Goal: Task Accomplishment & Management: Manage account settings

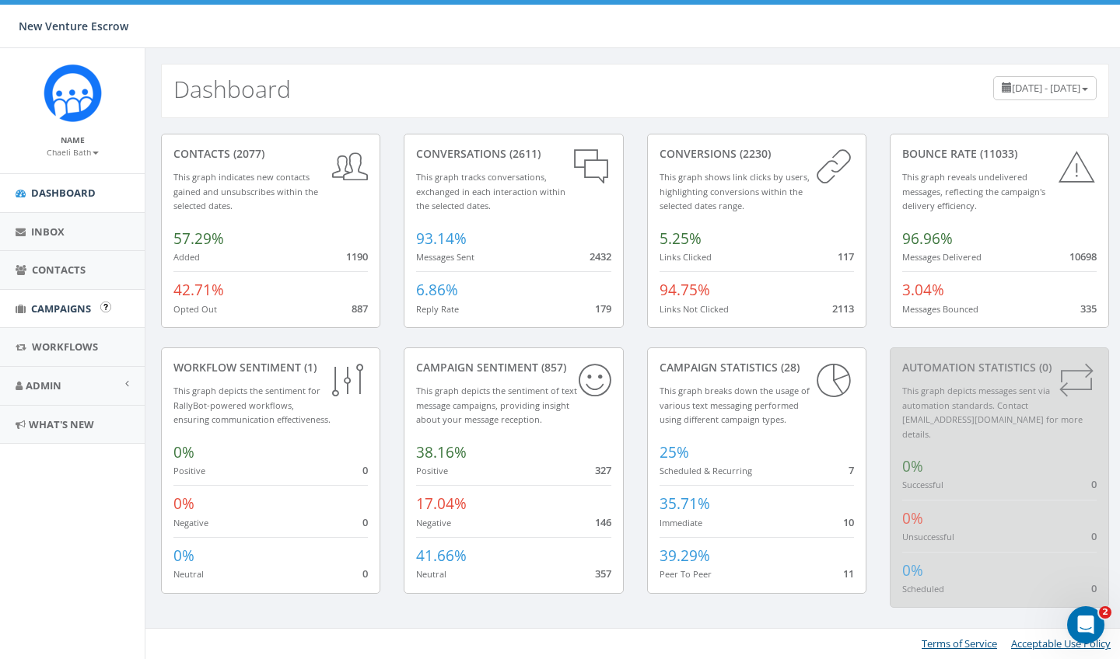
click at [79, 304] on span "Campaigns" at bounding box center [61, 309] width 60 height 14
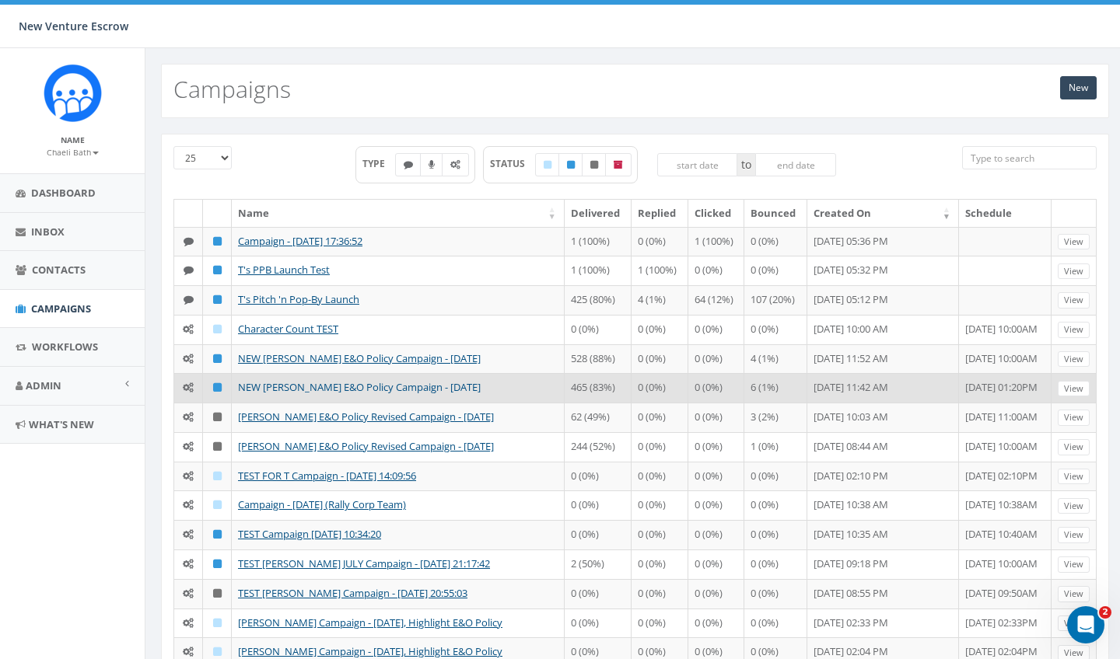
click at [294, 392] on link "NEW [PERSON_NAME] E&O Policy Campaign - [DATE]" at bounding box center [359, 387] width 243 height 14
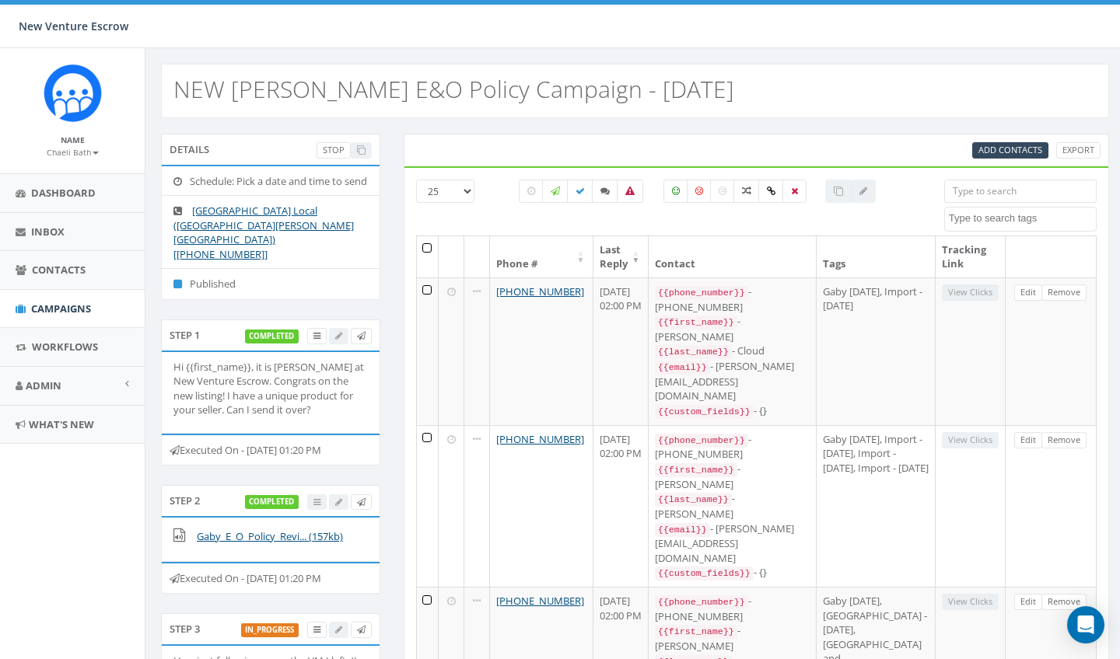
select select
click at [582, 197] on label at bounding box center [580, 191] width 26 height 23
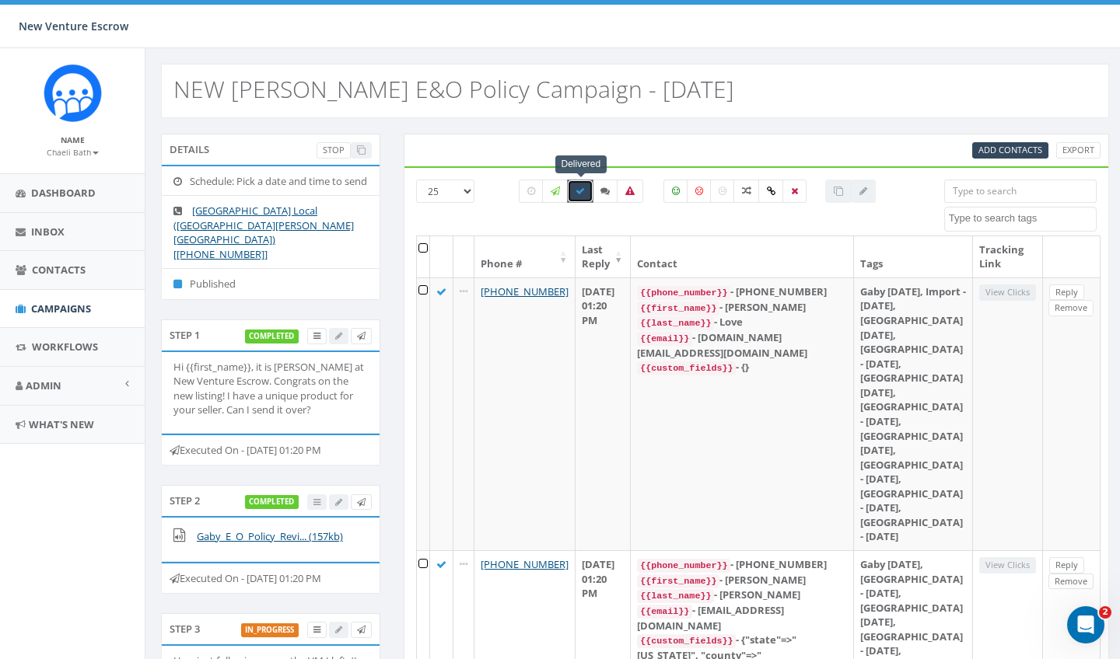
click at [584, 196] on label at bounding box center [580, 191] width 26 height 23
checkbox input "false"
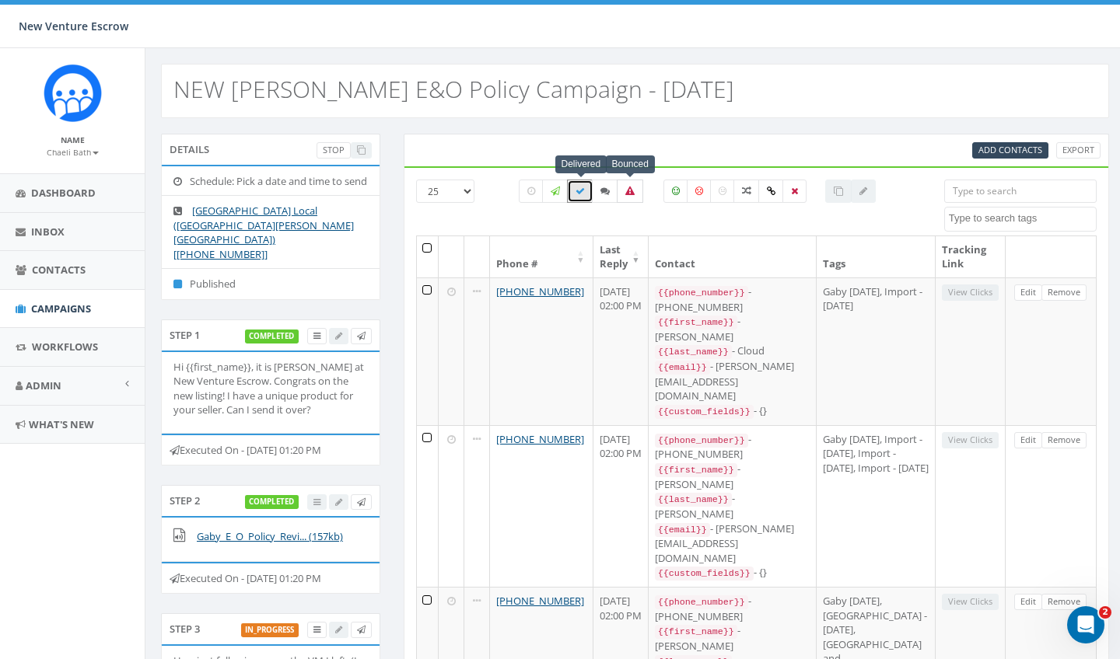
click at [622, 193] on label at bounding box center [630, 191] width 26 height 23
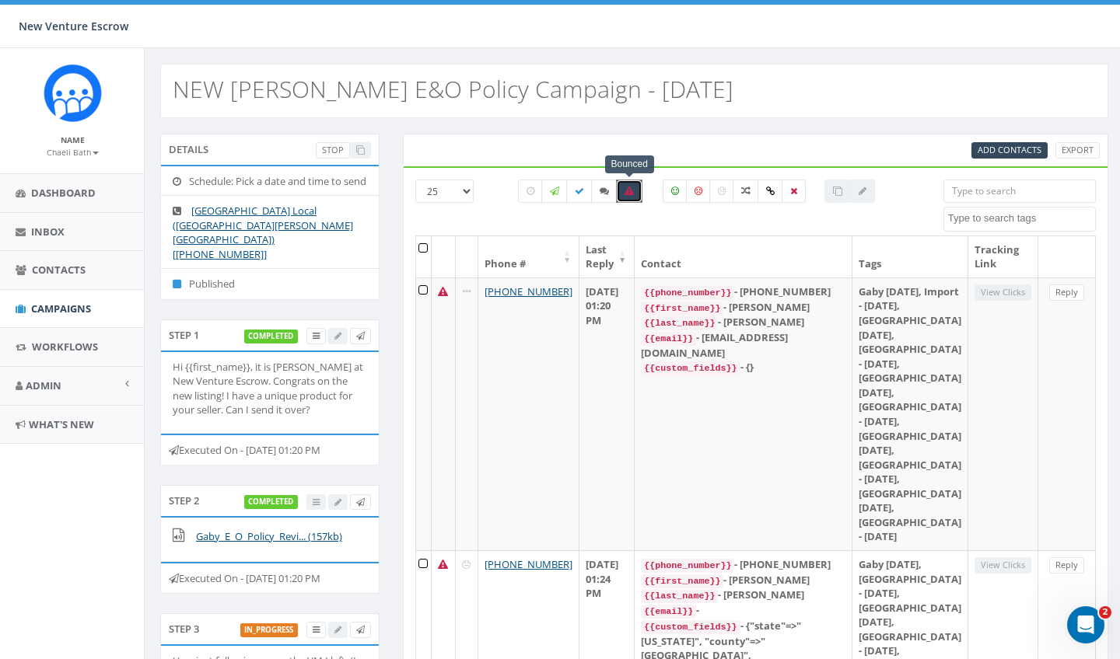
scroll to position [0, 1]
click at [631, 200] on label at bounding box center [629, 191] width 26 height 23
checkbox input "false"
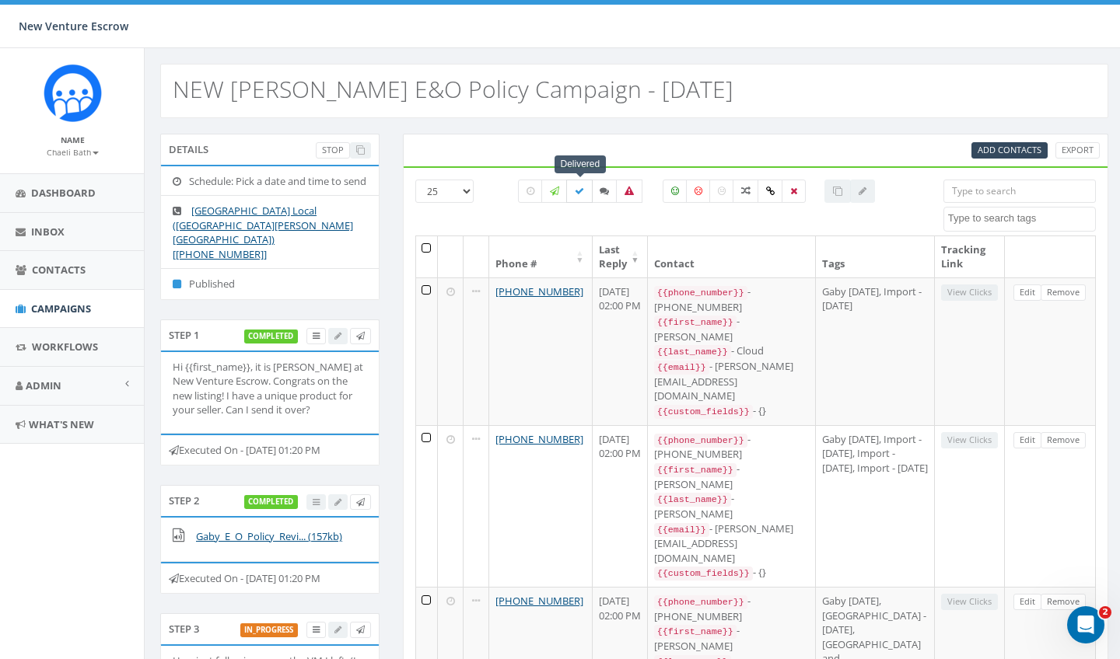
click at [582, 191] on icon at bounding box center [579, 191] width 9 height 9
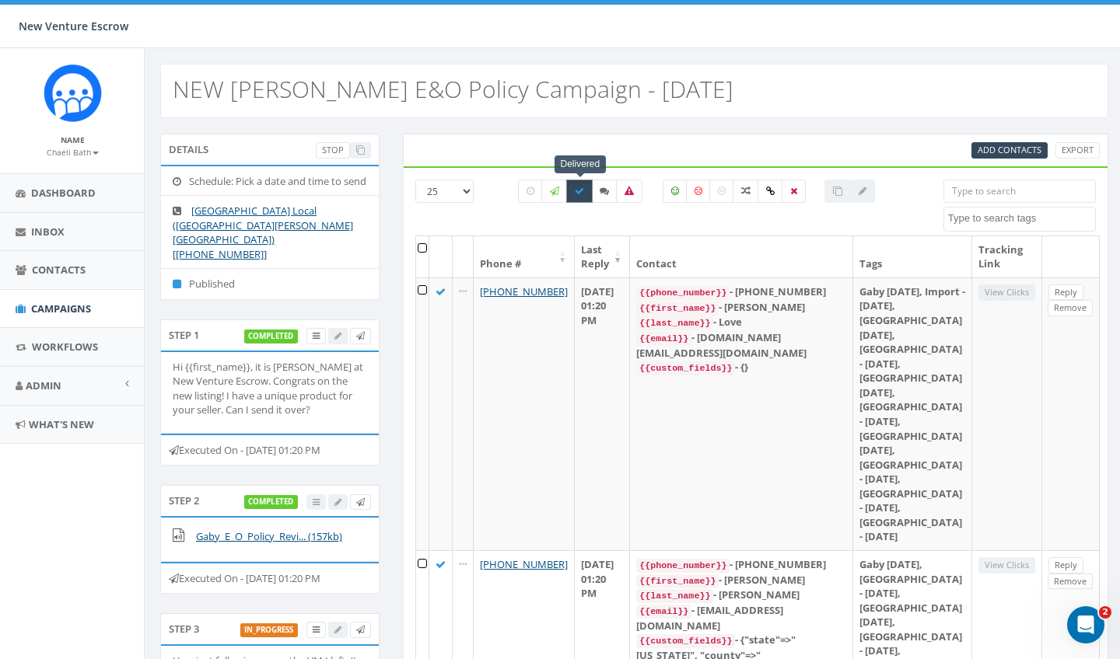
click at [573, 195] on label at bounding box center [579, 191] width 26 height 23
checkbox input "false"
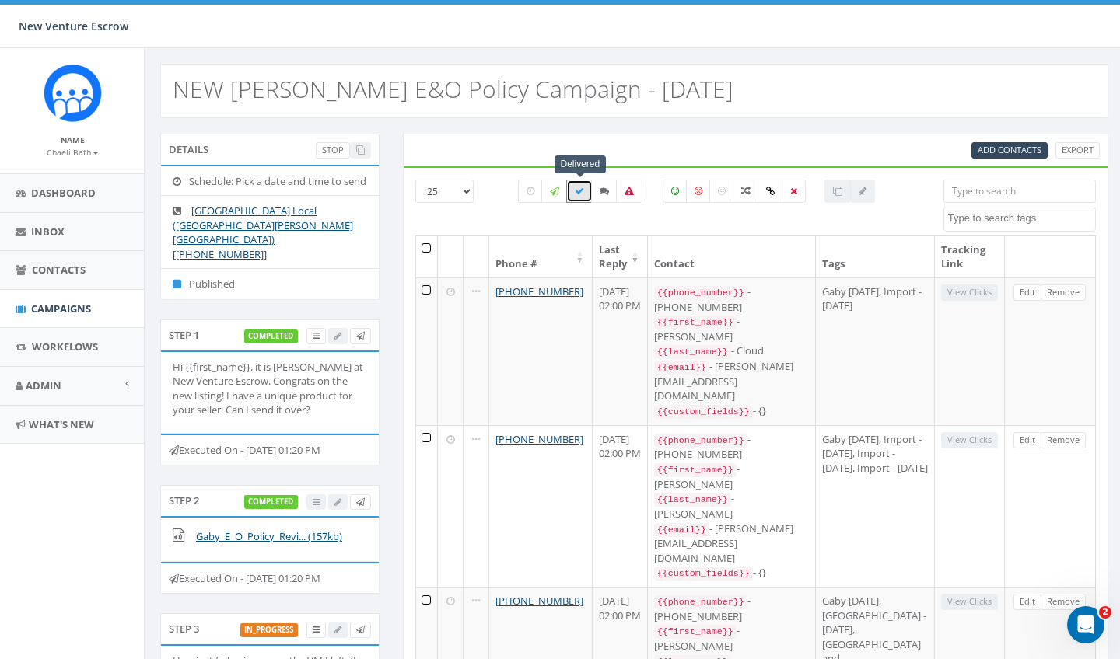
click at [536, 211] on div "All 0 contact(s) on current page All 179 contact(s) filtered" at bounding box center [696, 219] width 379 height 17
click at [1014, 146] on span "Add Contacts" at bounding box center [1009, 150] width 64 height 12
select select
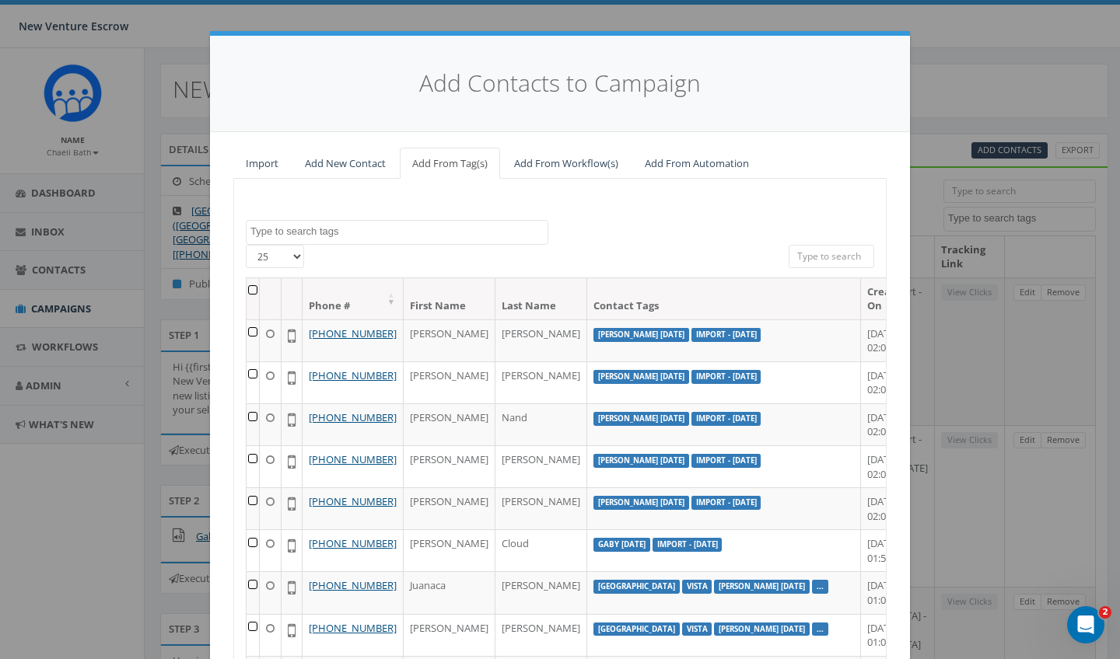
click at [274, 165] on link "Import" at bounding box center [262, 164] width 58 height 32
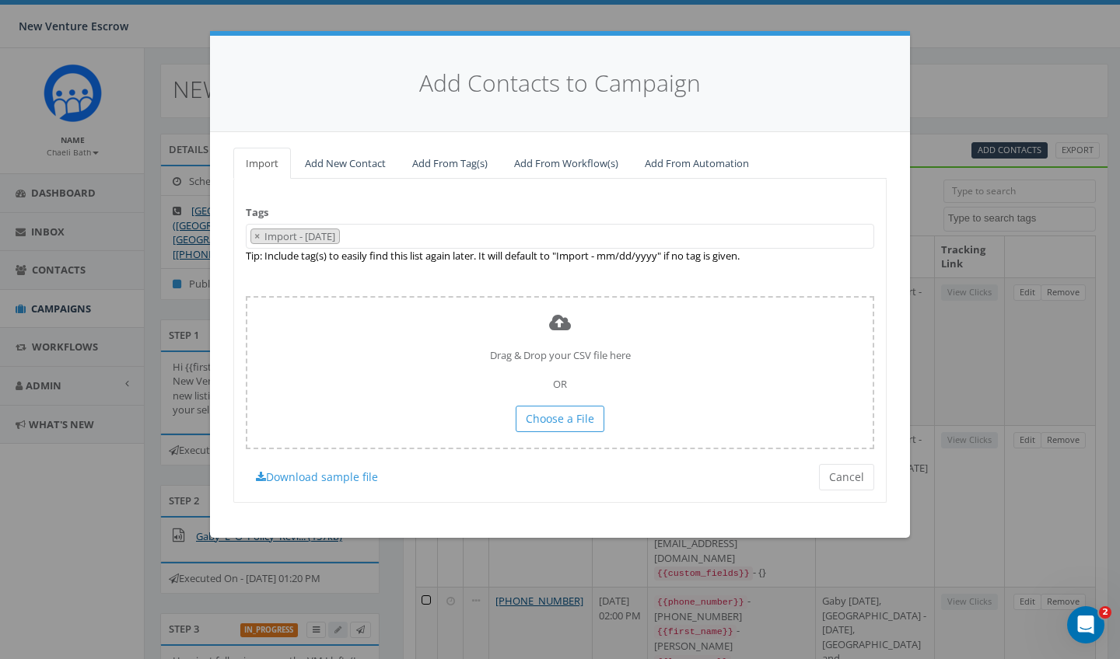
click at [400, 236] on span "× Import - 08/14/2025" at bounding box center [560, 237] width 628 height 26
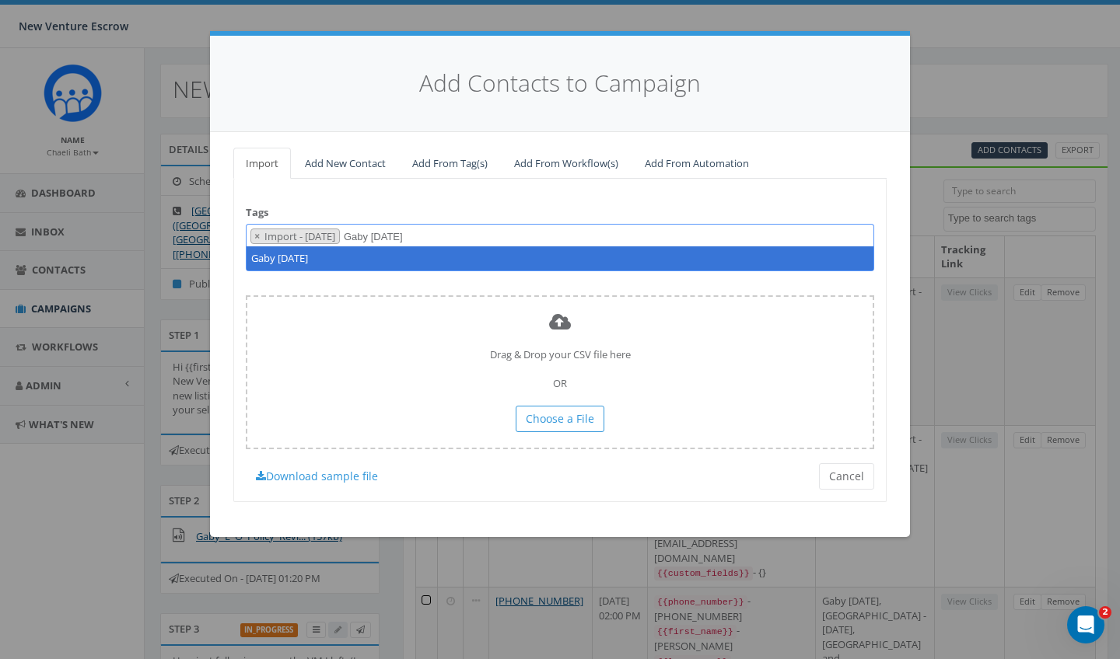
type textarea "Gaby [DATE]"
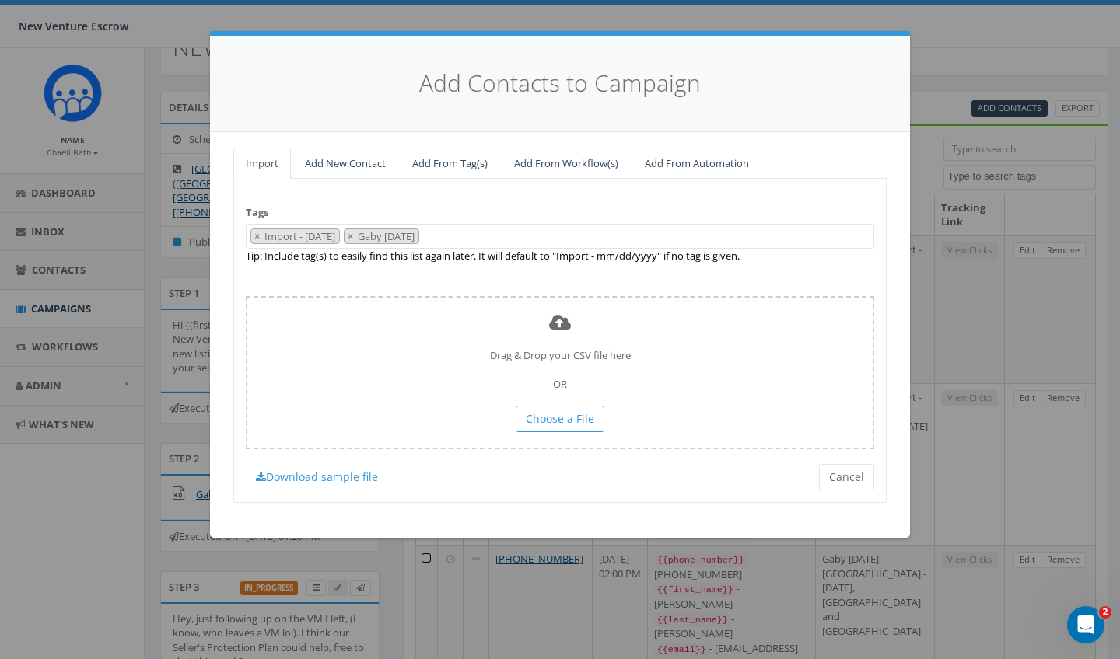
scroll to position [46, 1]
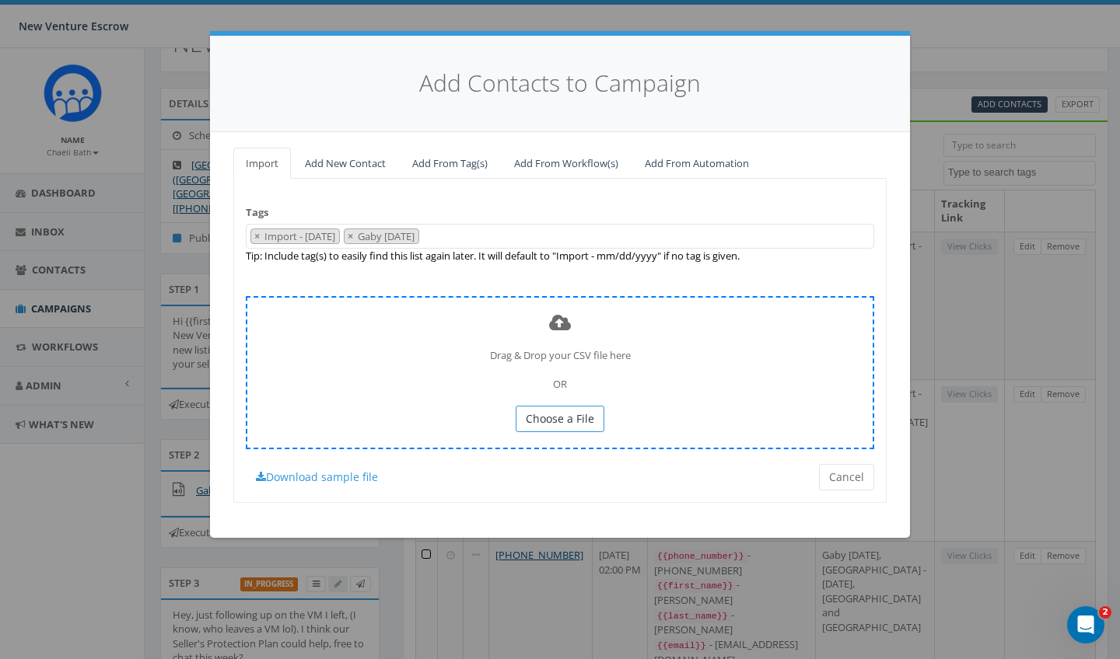
click at [541, 415] on span "Choose a File" at bounding box center [560, 418] width 68 height 15
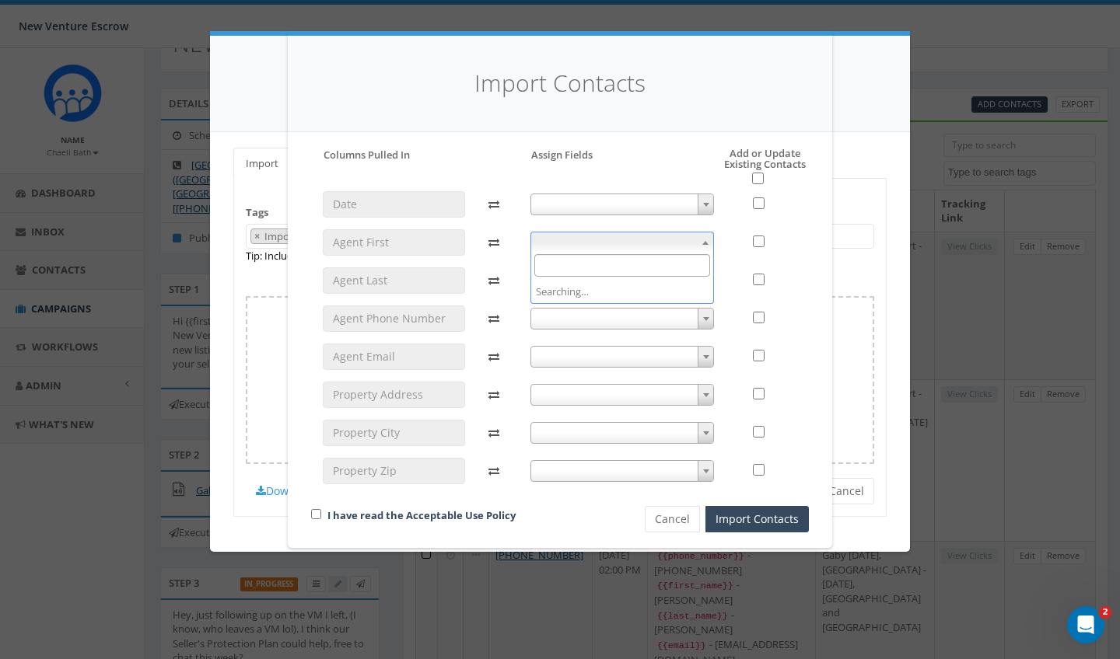
click at [606, 243] on span at bounding box center [622, 243] width 184 height 22
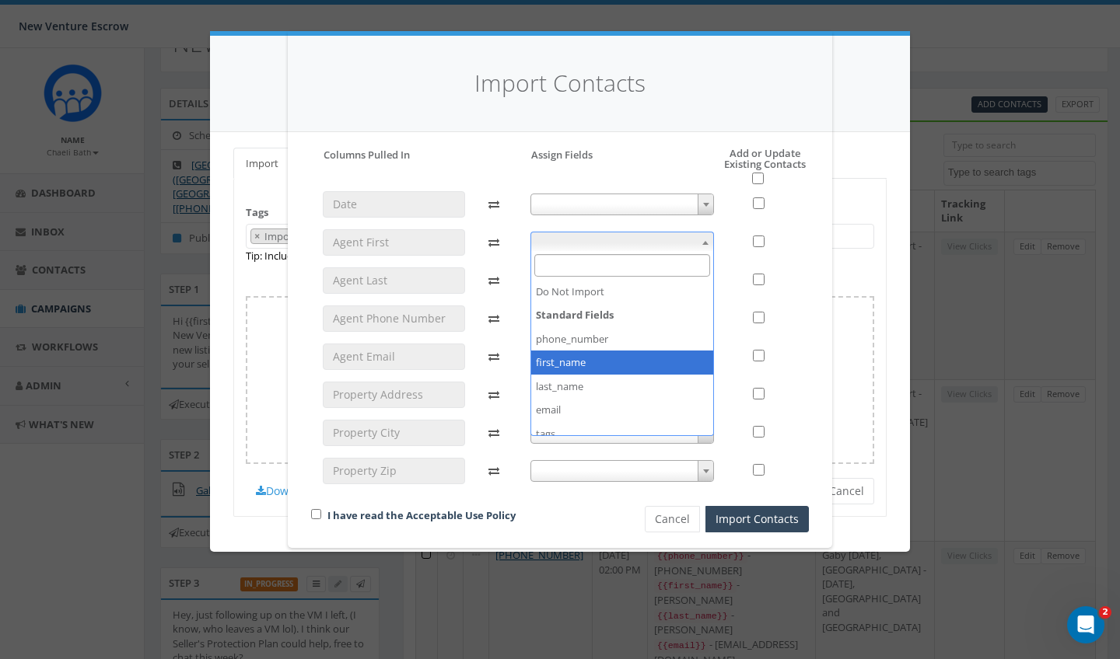
select select "first_name"
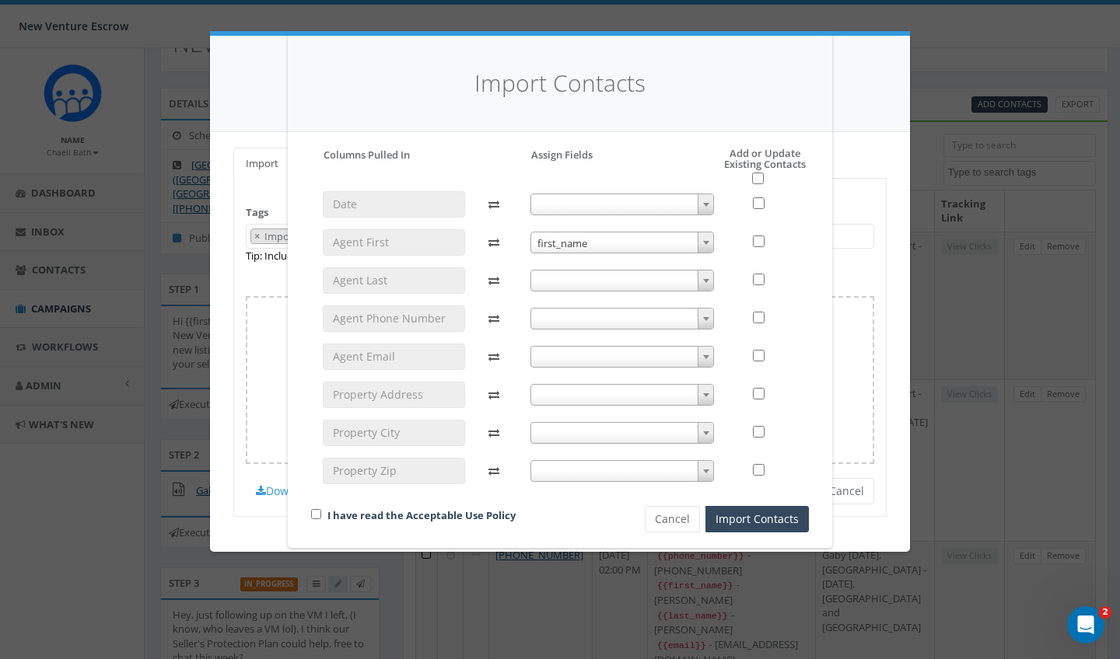
click at [584, 283] on span at bounding box center [622, 281] width 184 height 22
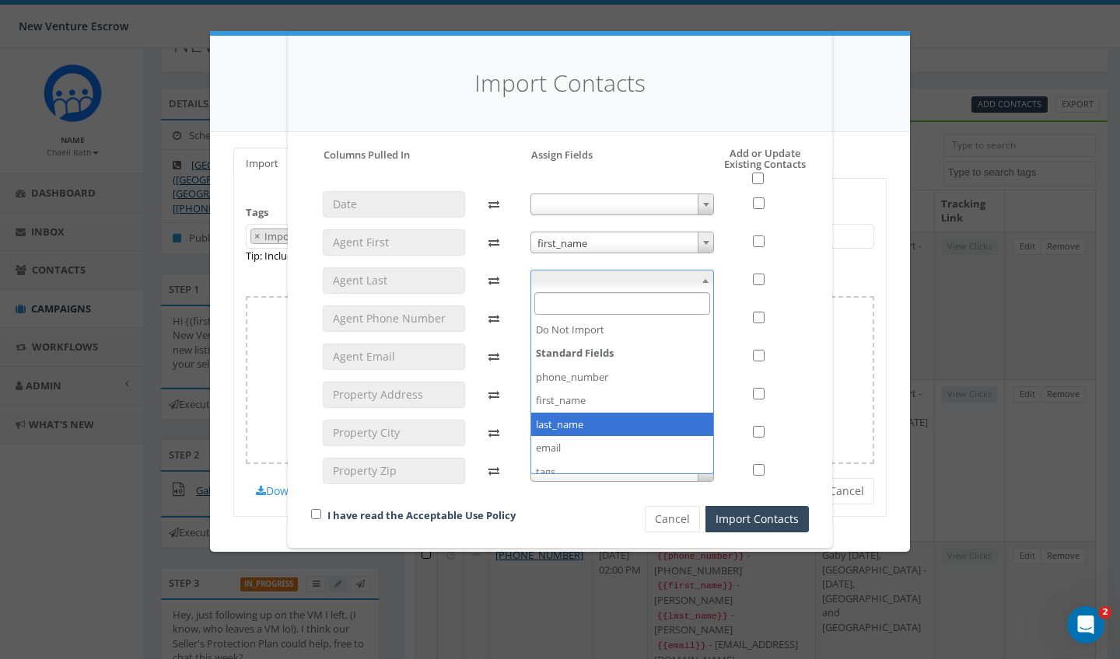
select select "last_name"
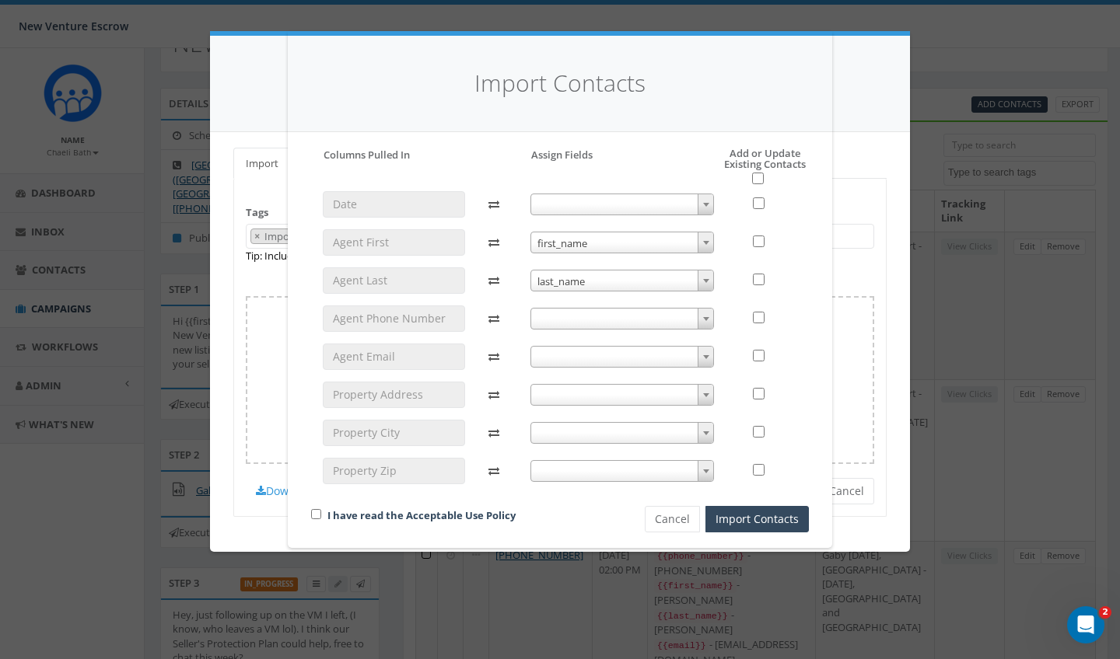
click at [559, 313] on span at bounding box center [622, 319] width 184 height 22
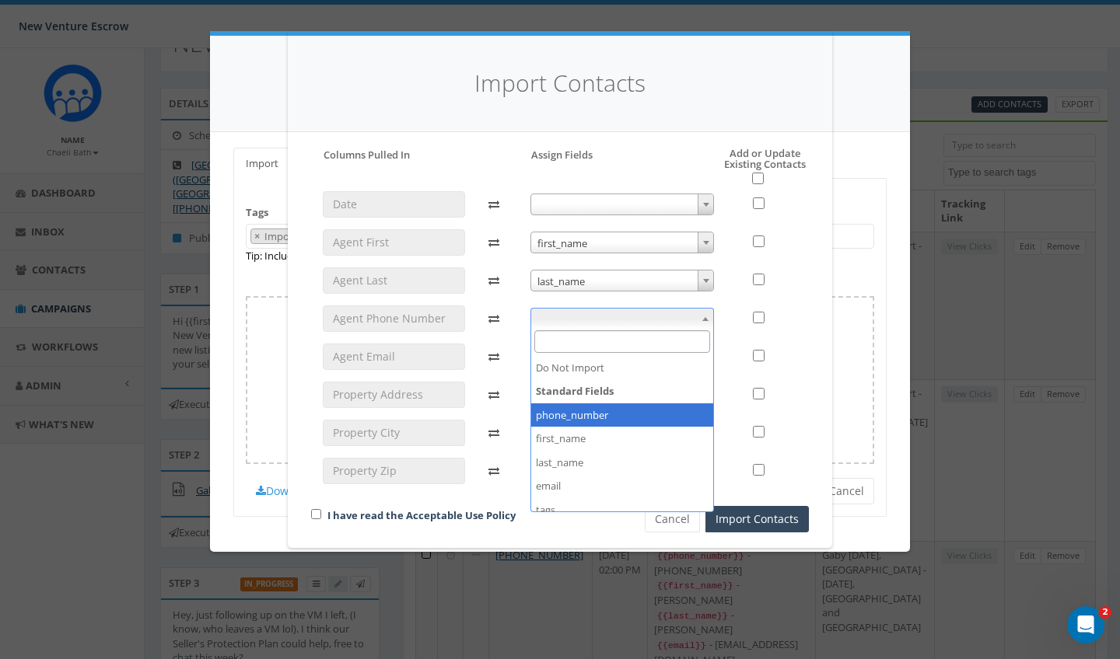
select select "phone_number"
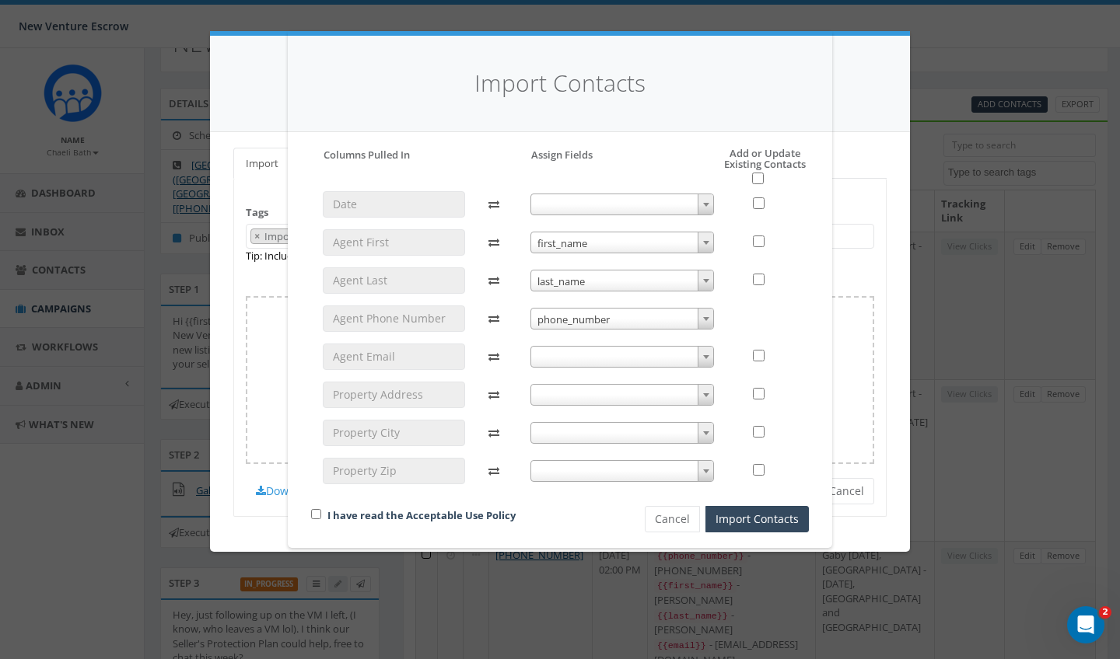
click at [561, 351] on span at bounding box center [622, 357] width 184 height 22
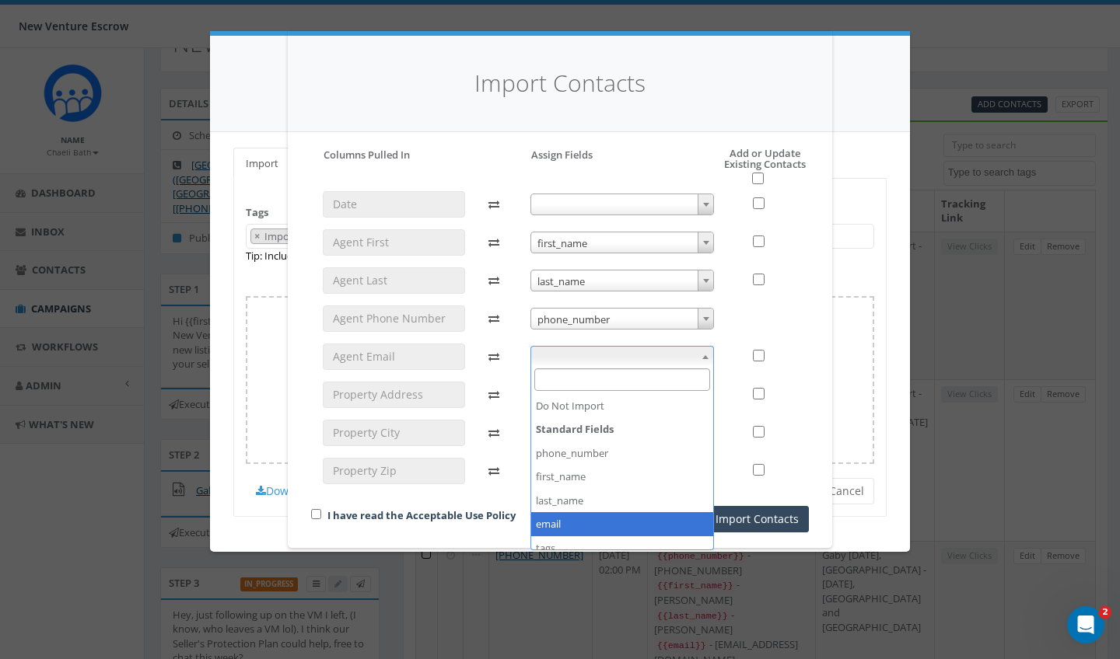
select select "email"
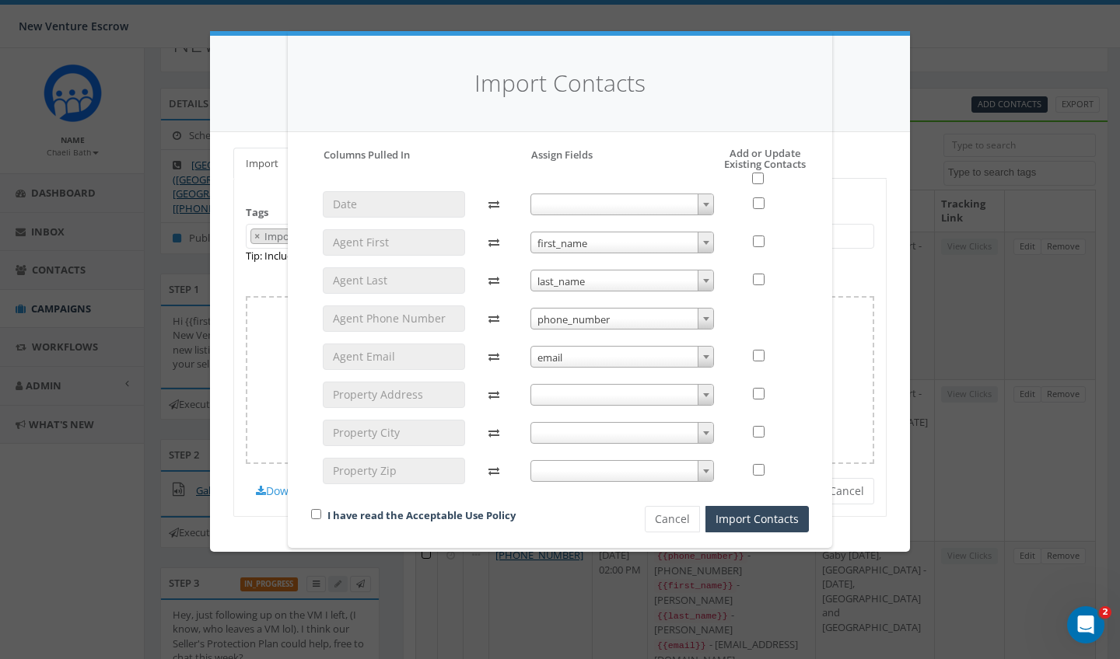
click at [762, 185] on div "Please accept policy to proceed Please map phone number field to proceed Column…" at bounding box center [560, 340] width 498 height 385
click at [759, 181] on input "checkbox" at bounding box center [758, 179] width 12 height 12
checkbox input "true"
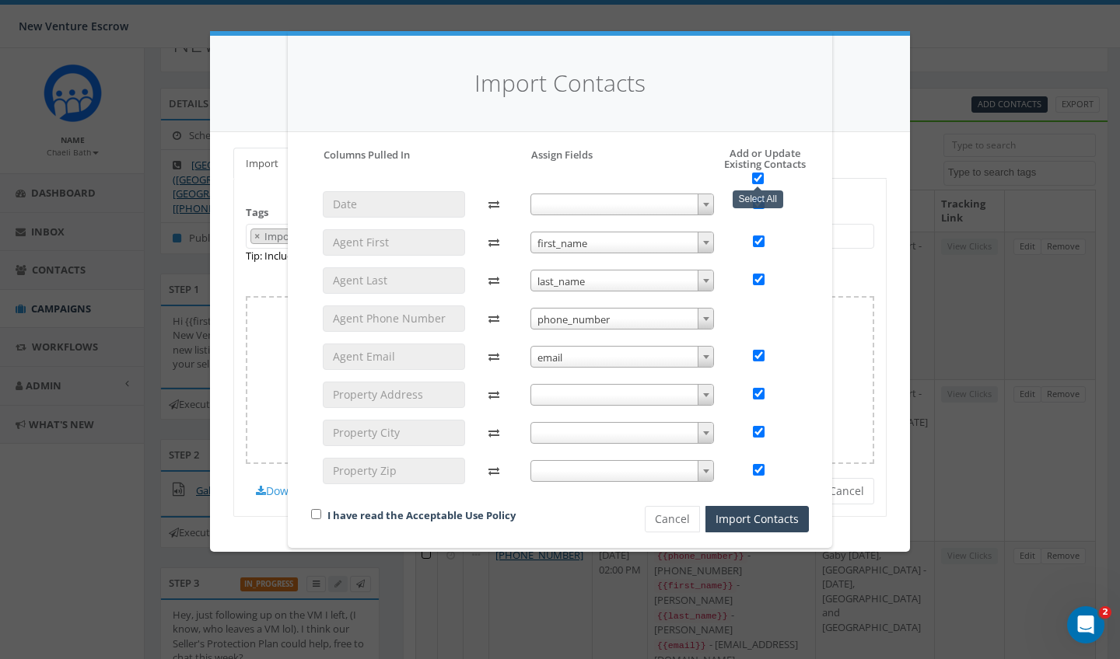
checkbox input "true"
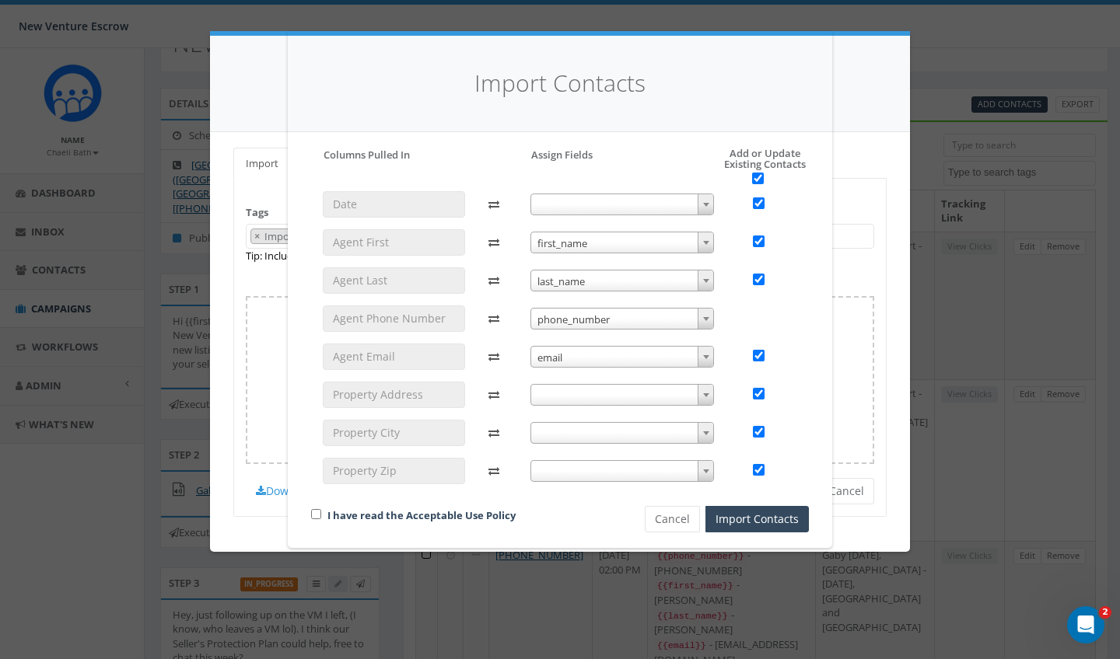
click at [316, 514] on input "checkbox" at bounding box center [316, 514] width 10 height 10
checkbox input "true"
click at [748, 515] on button "Import Contacts" at bounding box center [756, 519] width 103 height 26
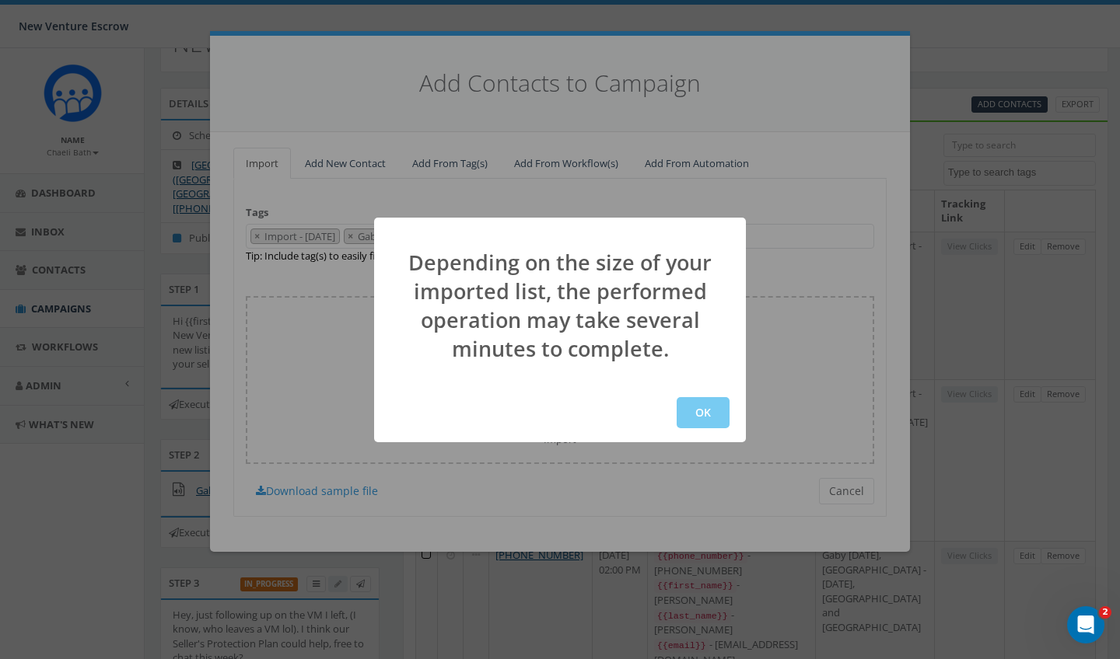
click at [708, 415] on button "OK" at bounding box center [702, 412] width 53 height 31
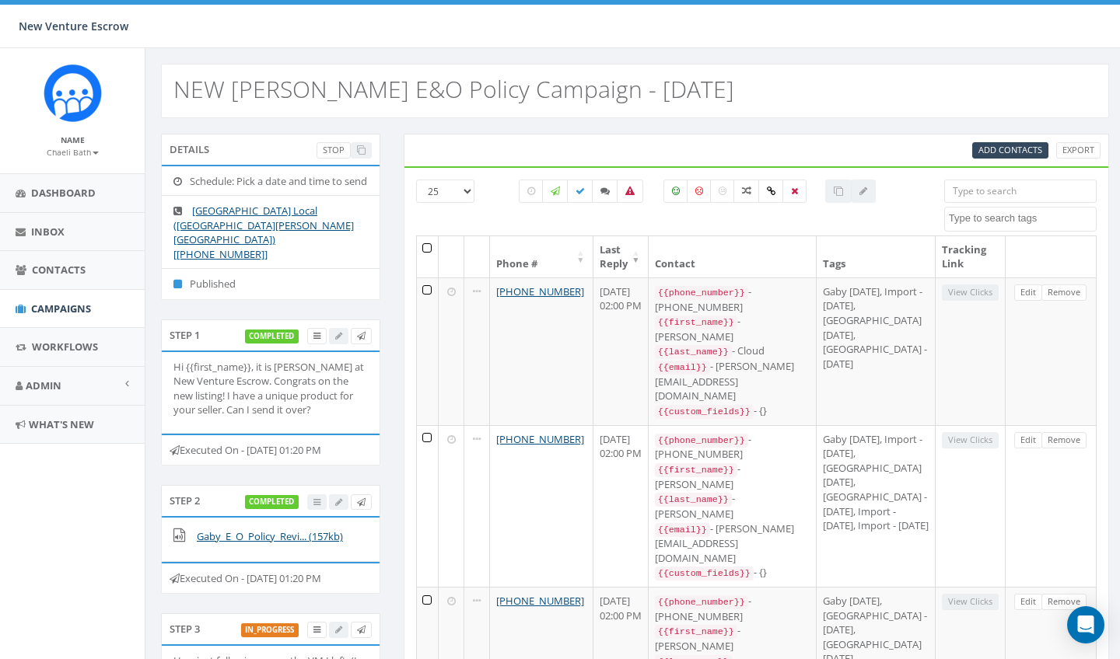
select select
click at [1005, 148] on span "Add Contacts" at bounding box center [1009, 150] width 64 height 12
select select
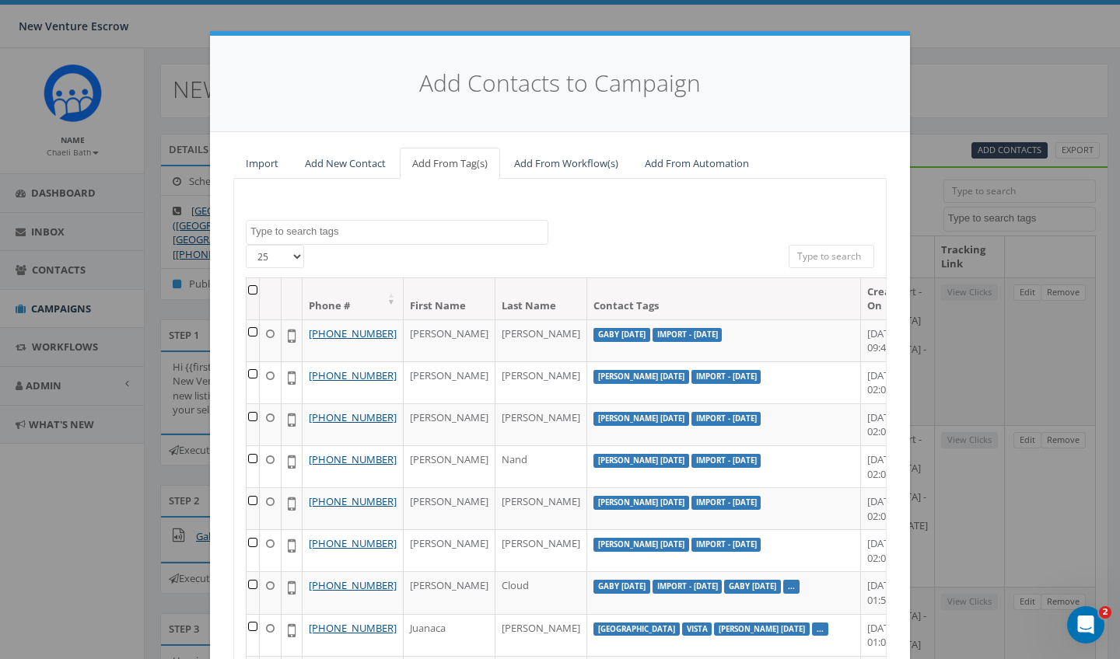
click at [376, 238] on span at bounding box center [397, 232] width 302 height 25
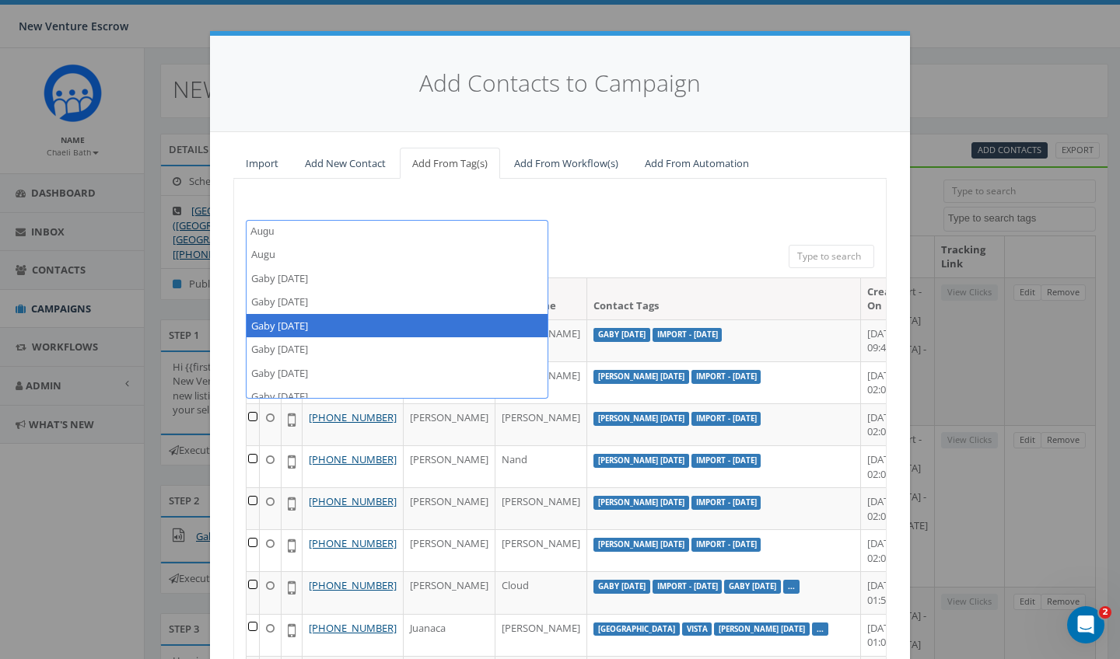
type textarea "Augu"
select select "Gaby August 14 2025"
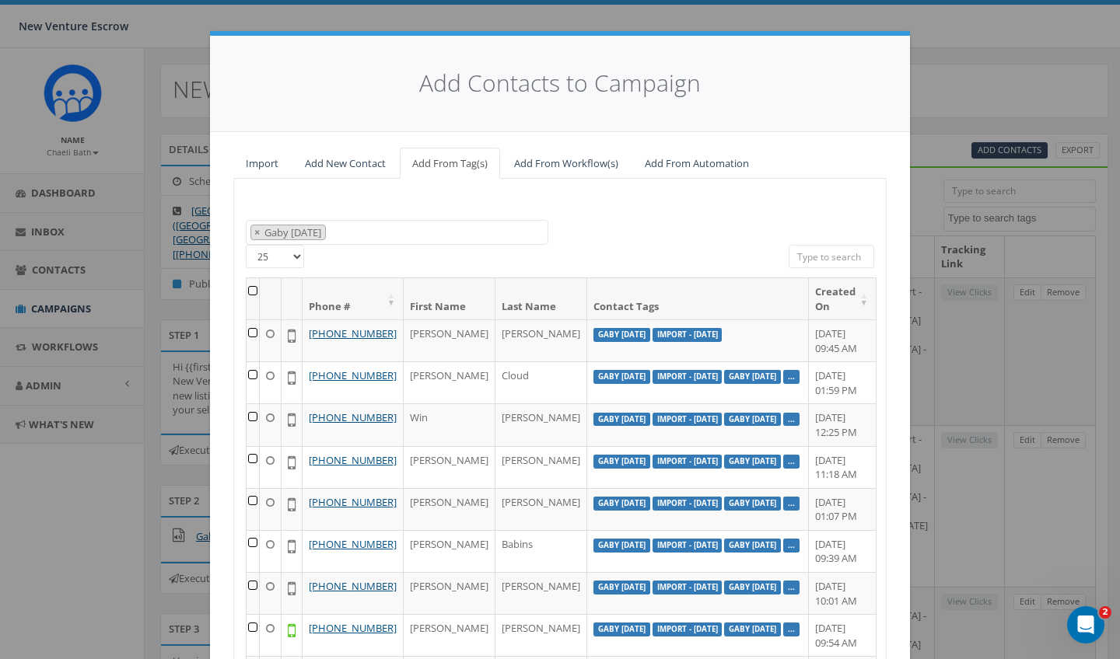
click at [253, 290] on th at bounding box center [252, 298] width 13 height 41
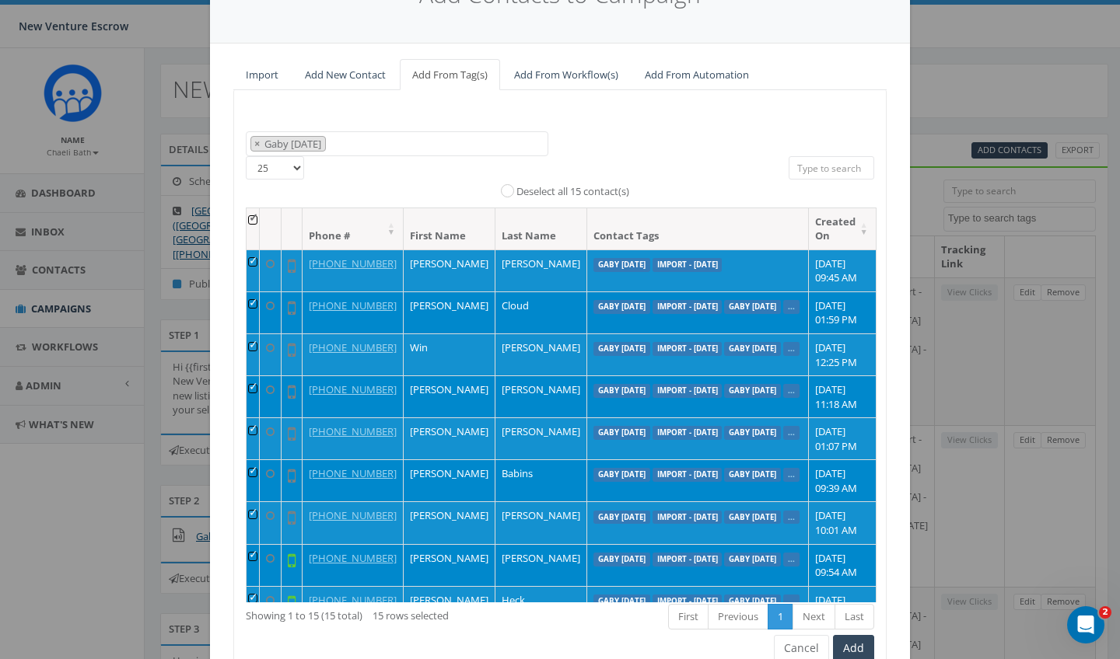
scroll to position [99, 0]
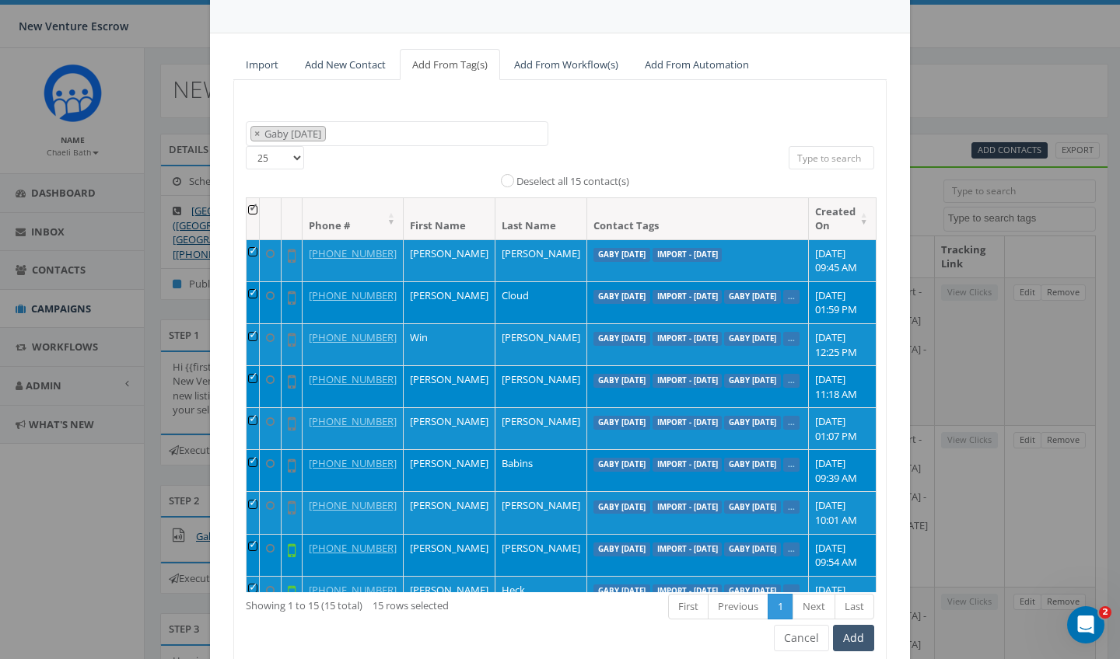
click at [858, 638] on button "Add" at bounding box center [853, 638] width 41 height 26
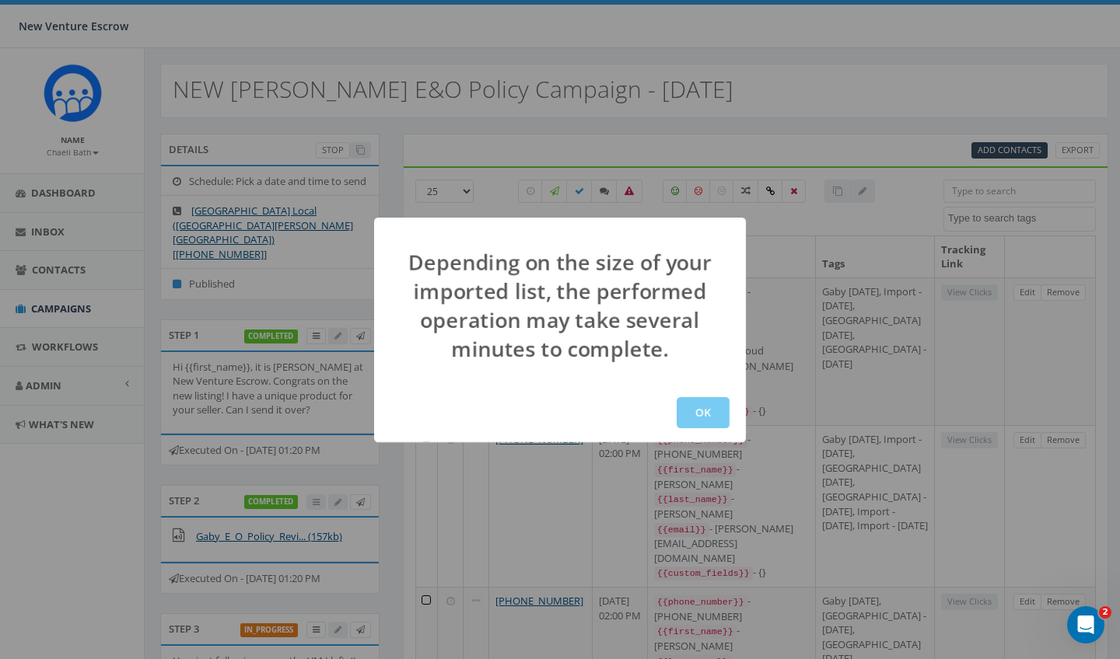
click at [699, 408] on button "OK" at bounding box center [702, 412] width 53 height 31
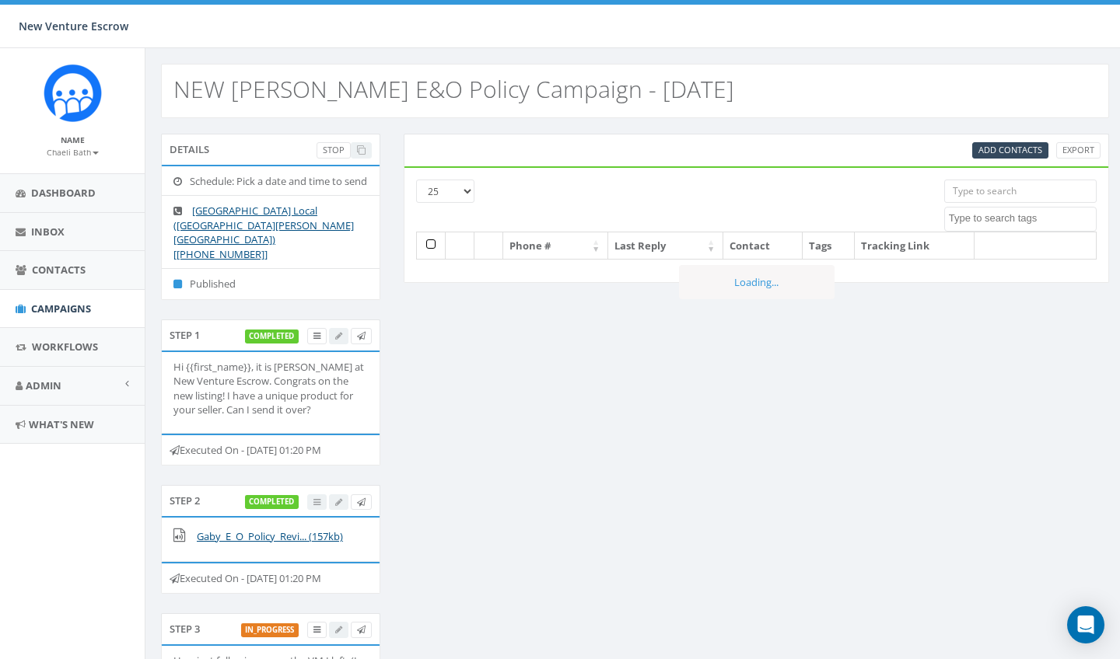
select select
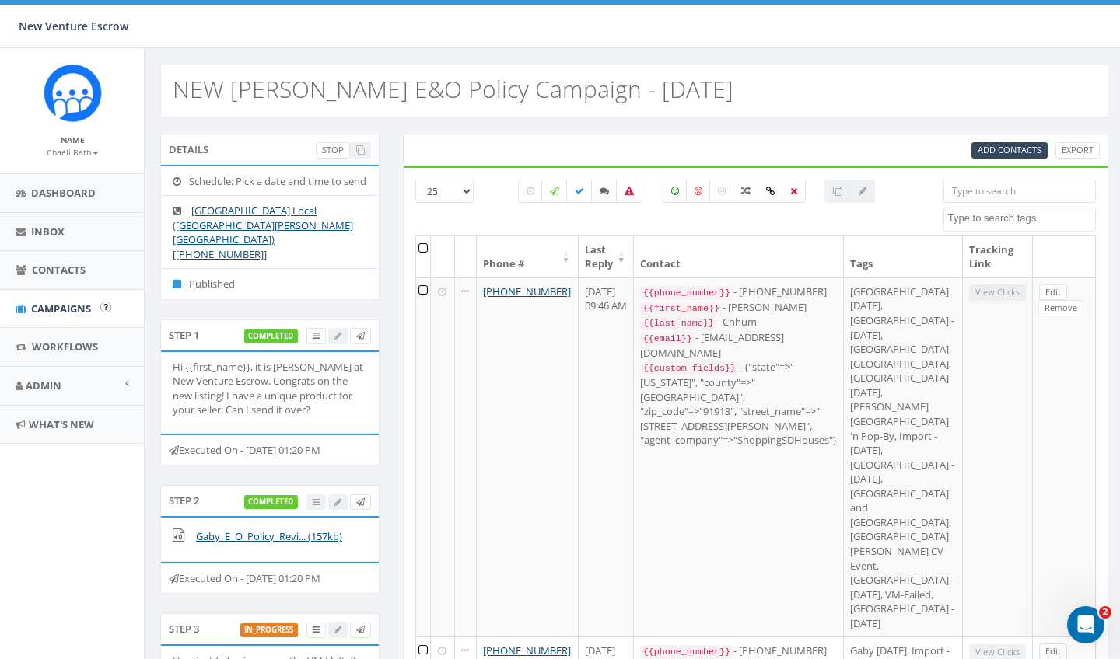
click at [31, 302] on span "Campaigns" at bounding box center [61, 309] width 60 height 14
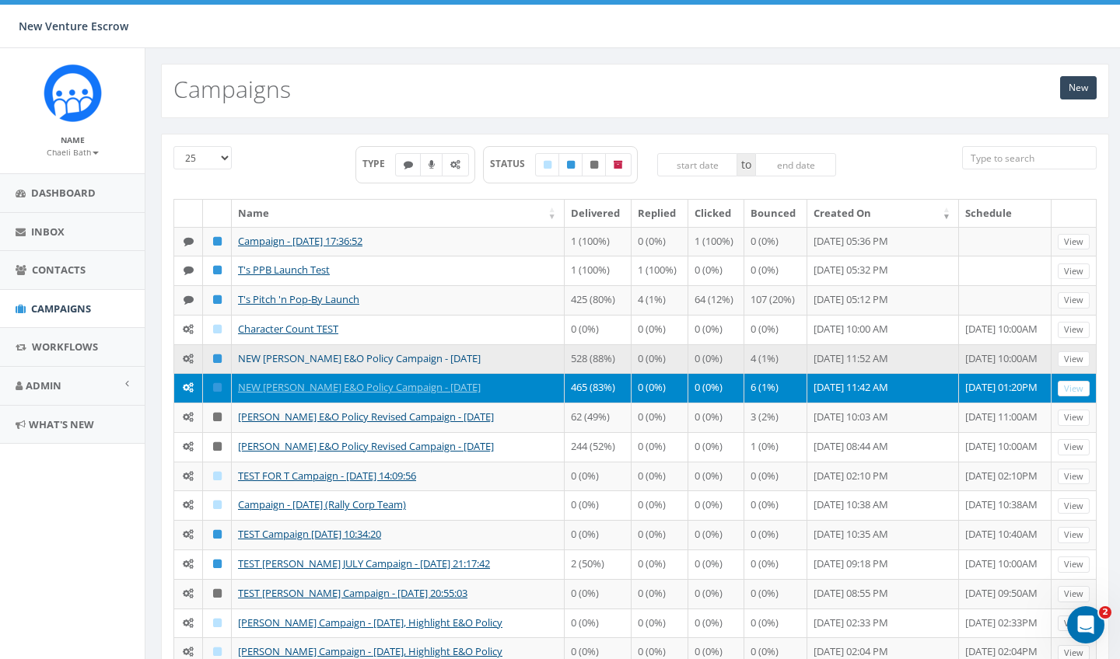
click at [259, 351] on link "NEW [PERSON_NAME] E&O Policy Campaign - [DATE]" at bounding box center [359, 358] width 243 height 14
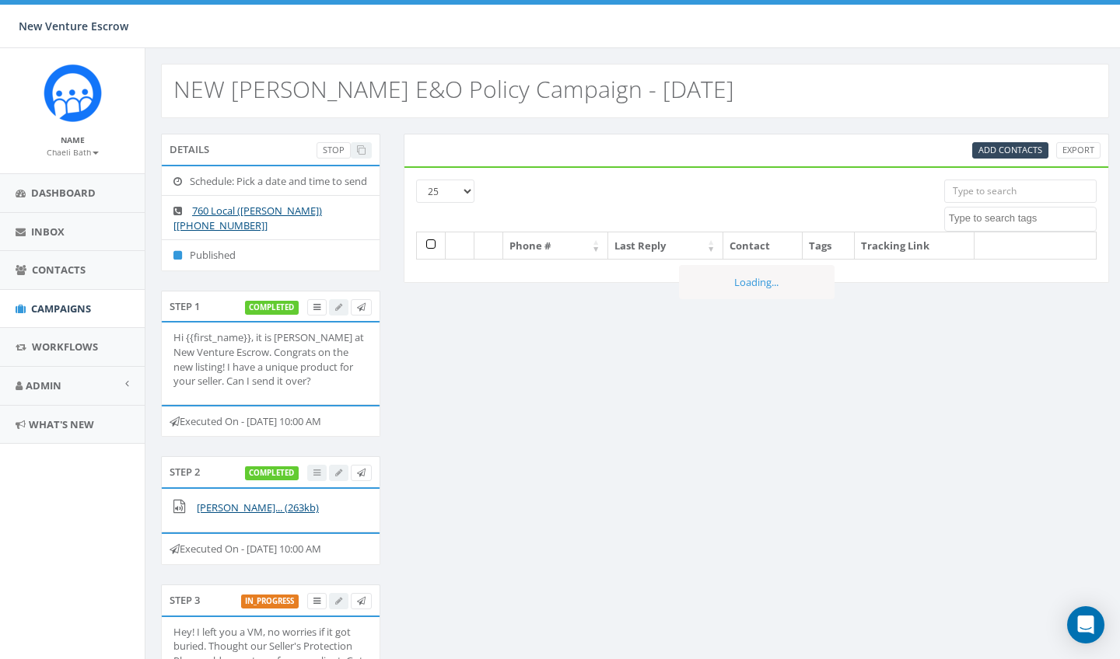
select select
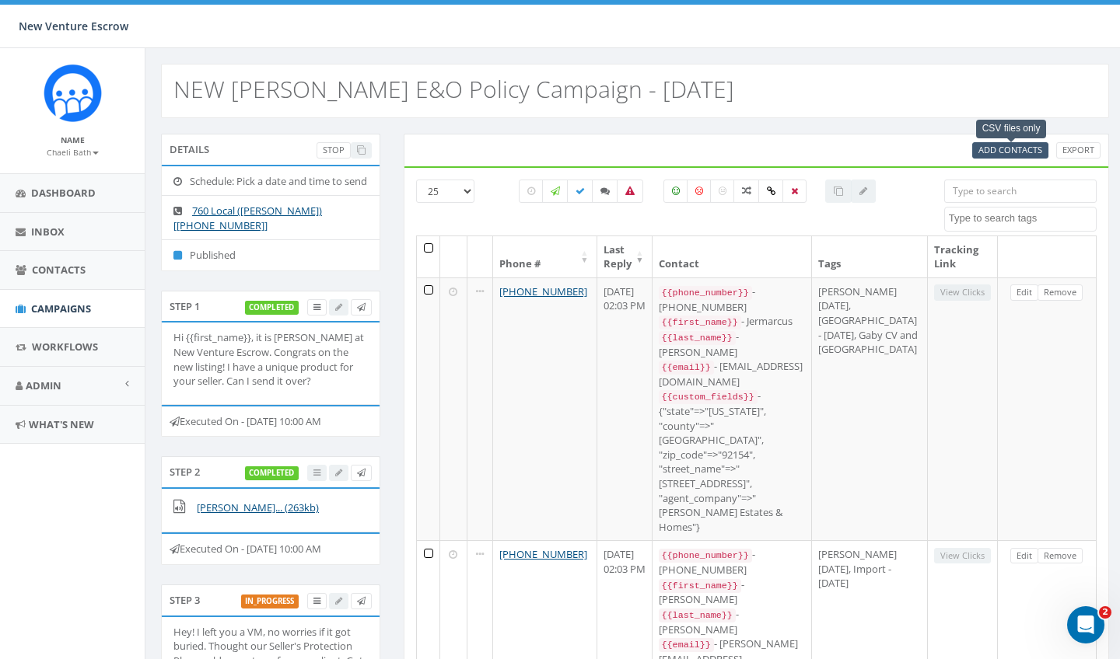
click at [994, 154] on span "Add Contacts" at bounding box center [1010, 150] width 64 height 12
select select
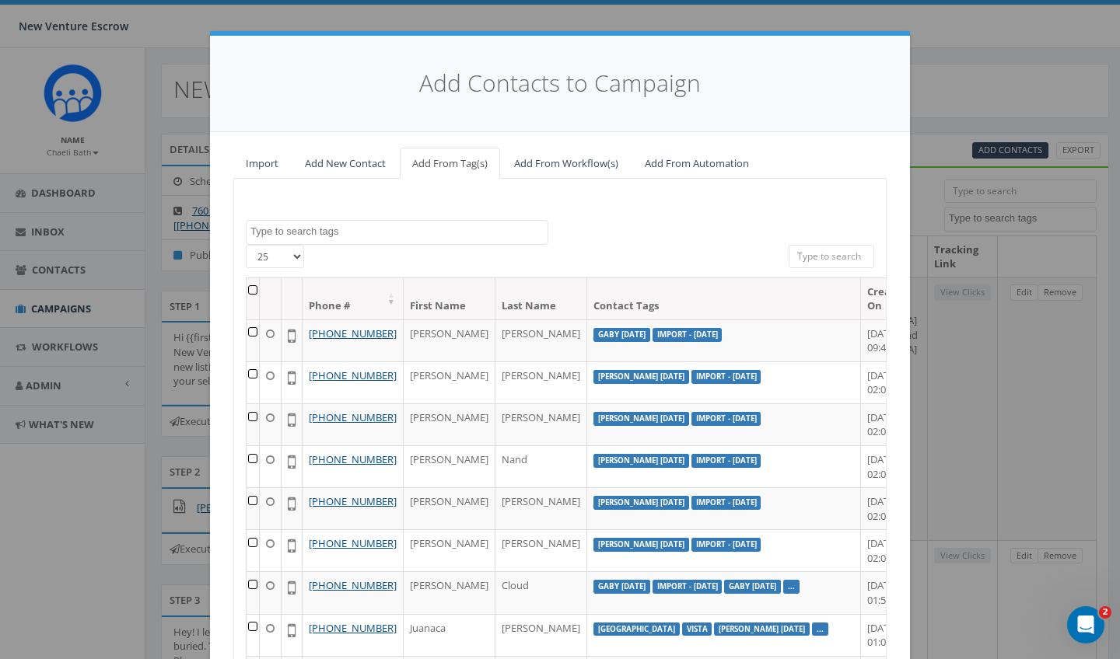
click at [255, 165] on link "Import" at bounding box center [262, 164] width 58 height 32
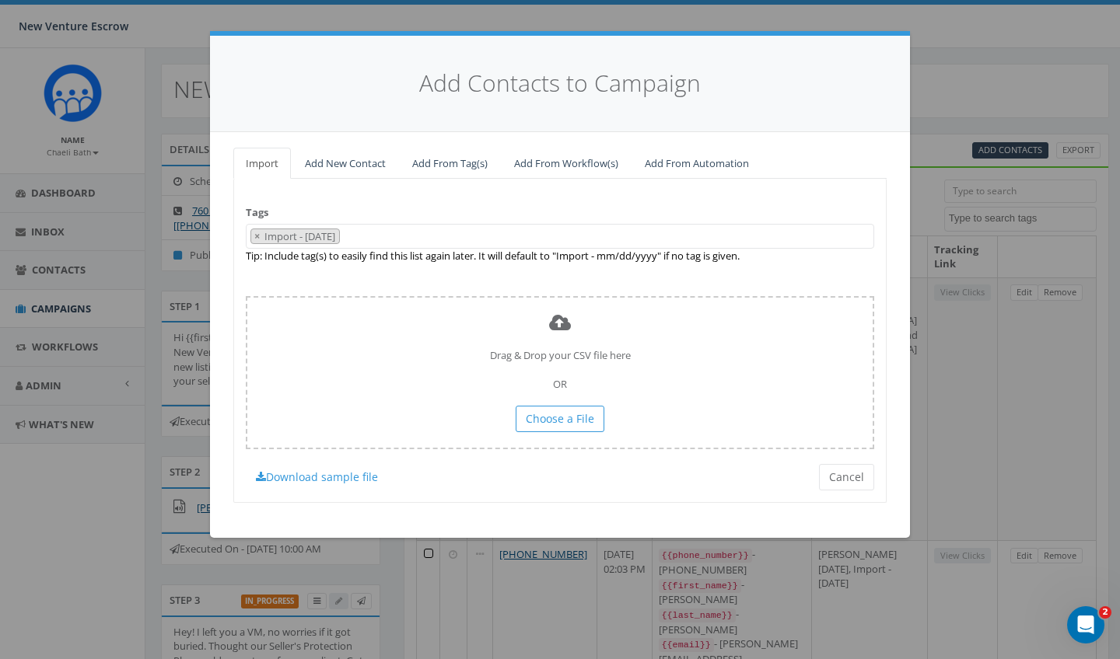
click at [478, 229] on span "× Import - 08/14/2025" at bounding box center [560, 237] width 628 height 26
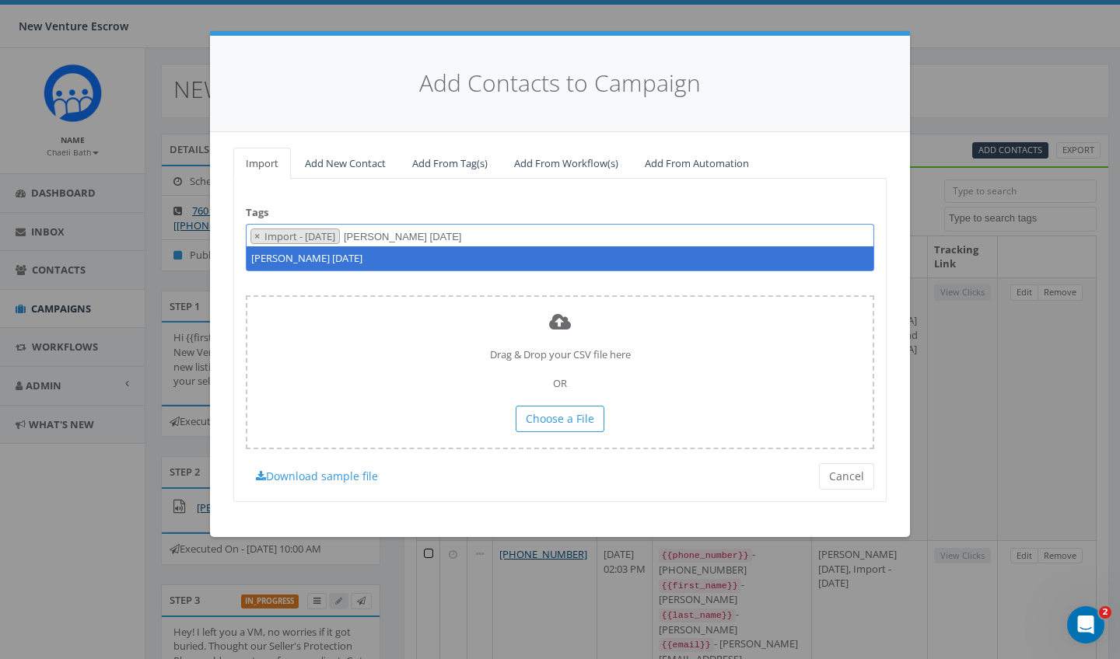
type textarea "[PERSON_NAME] [DATE]"
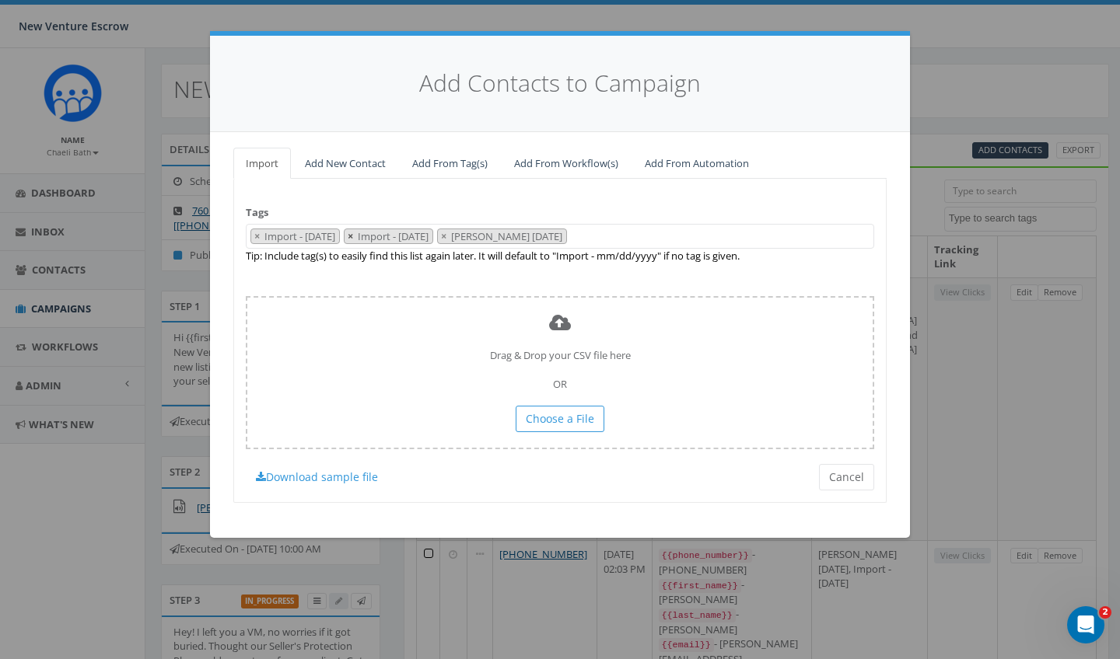
click at [356, 240] on button "×" at bounding box center [350, 236] width 12 height 15
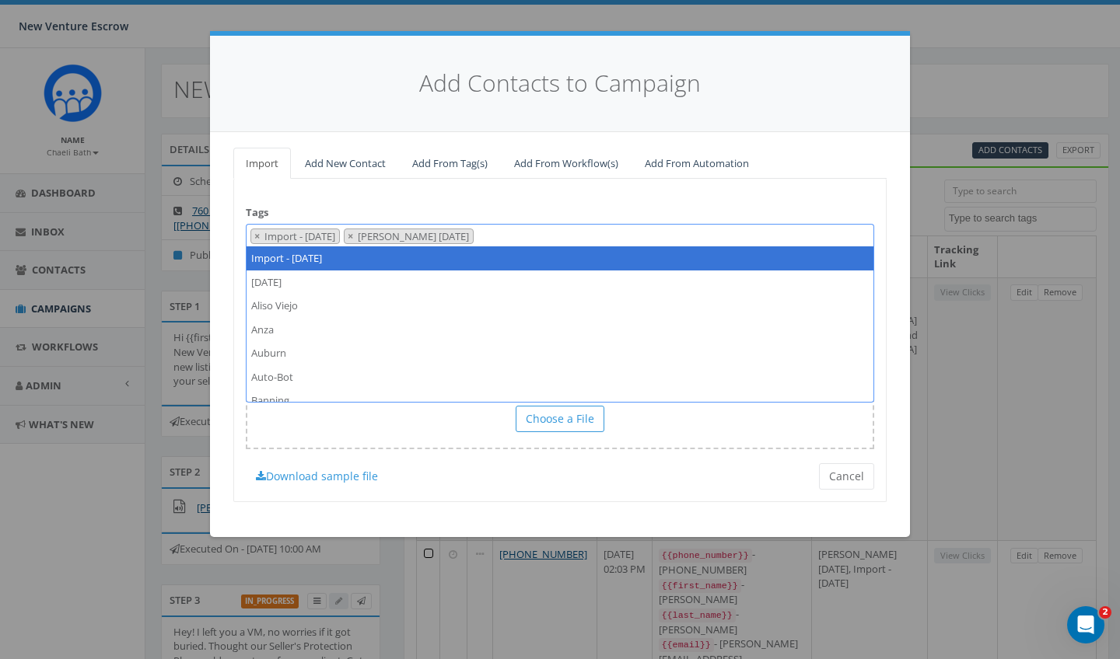
click at [452, 209] on div "Tags Import - 08/14/2025 2024/11/12 Aliso Viejo Anza Auburn Auto-Bot Banning Be…" at bounding box center [559, 340] width 653 height 323
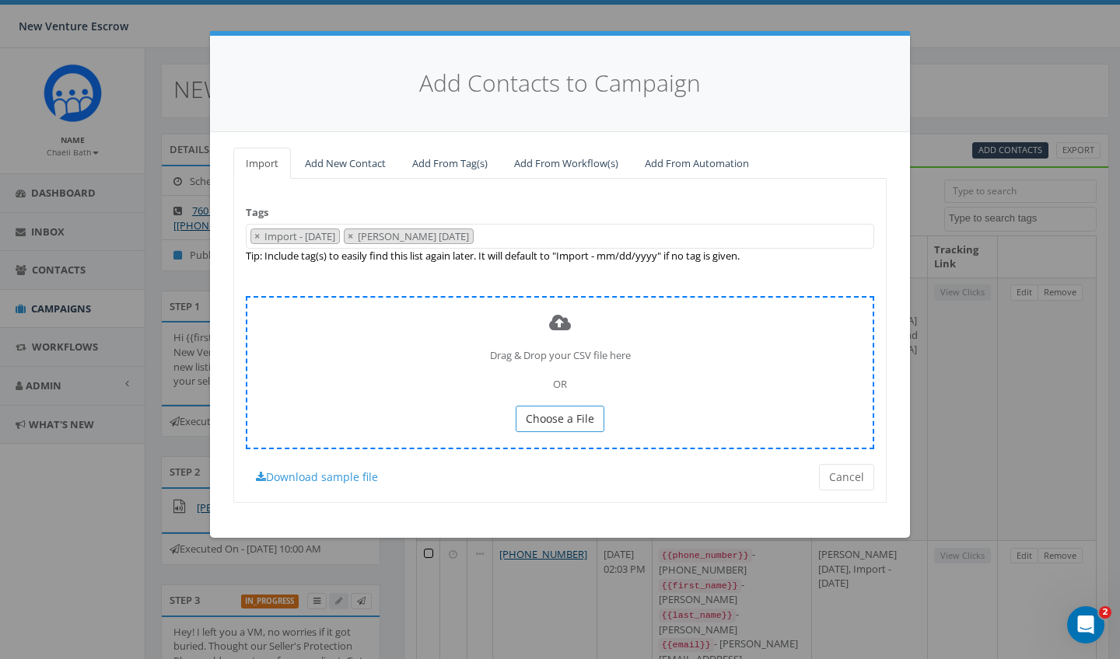
click at [556, 414] on span "Choose a File" at bounding box center [560, 418] width 68 height 15
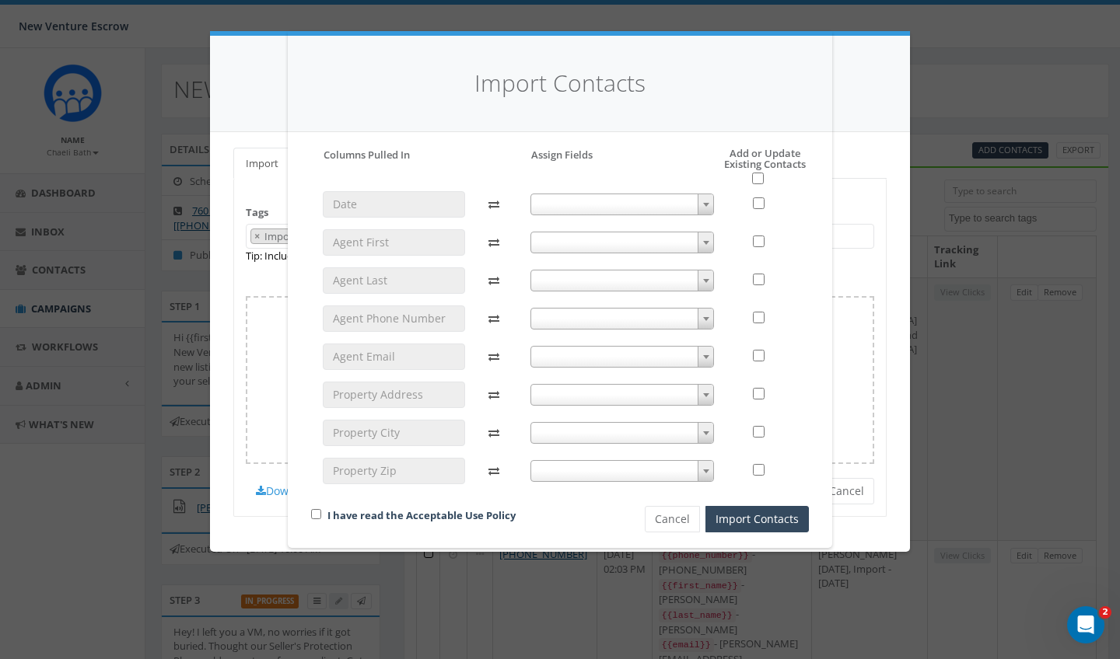
click at [586, 244] on span at bounding box center [622, 243] width 184 height 22
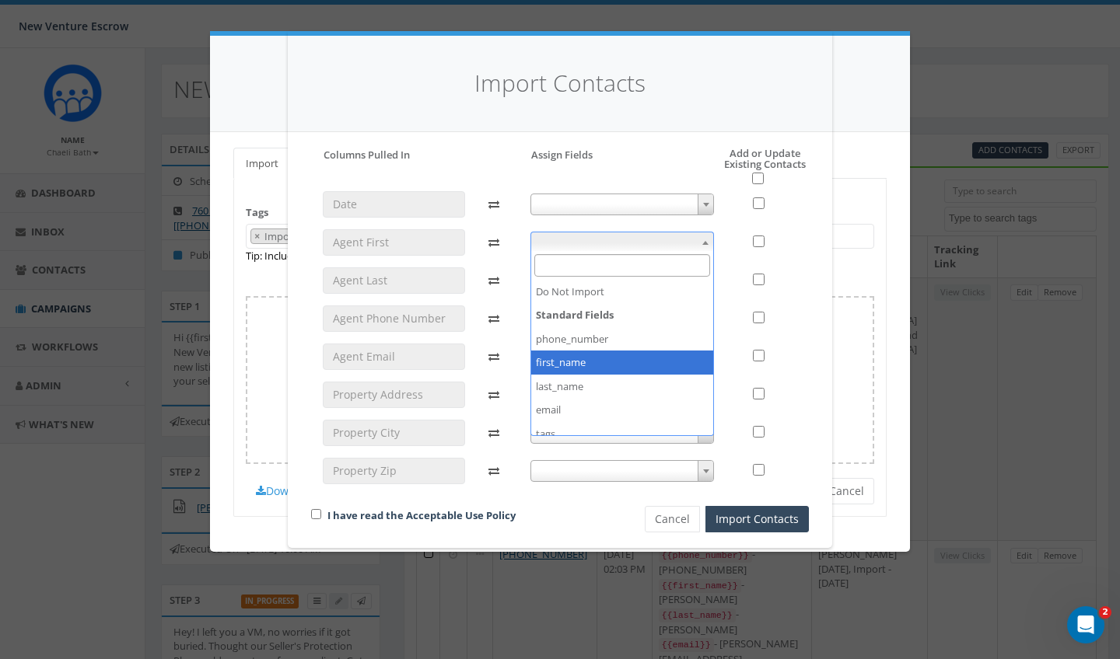
select select "first_name"
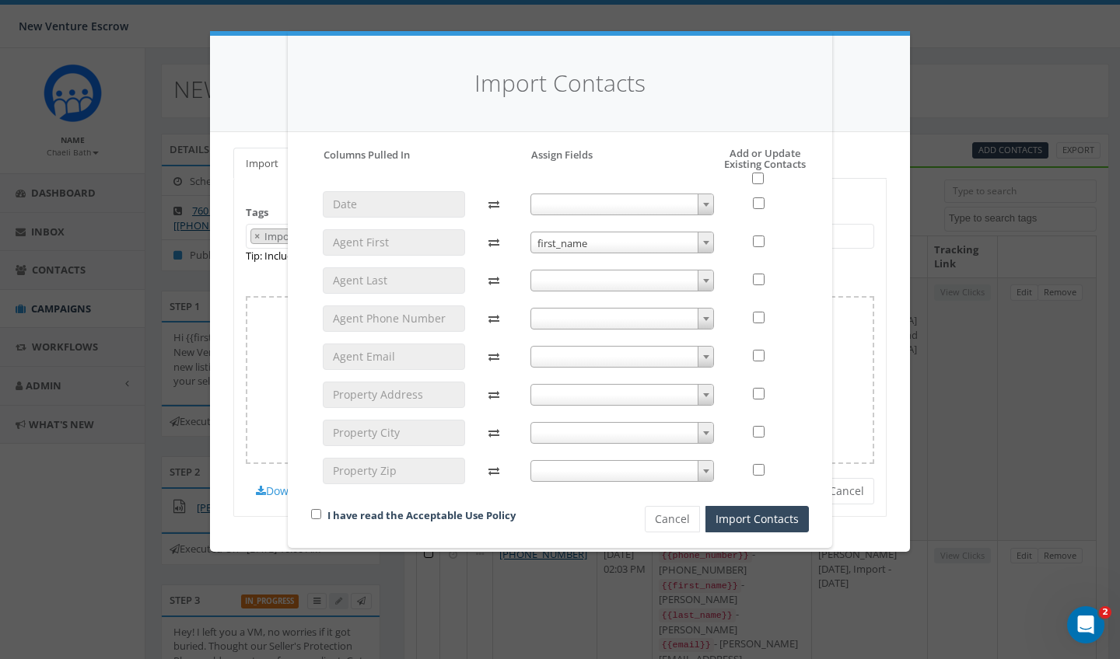
click at [547, 273] on span at bounding box center [622, 281] width 184 height 22
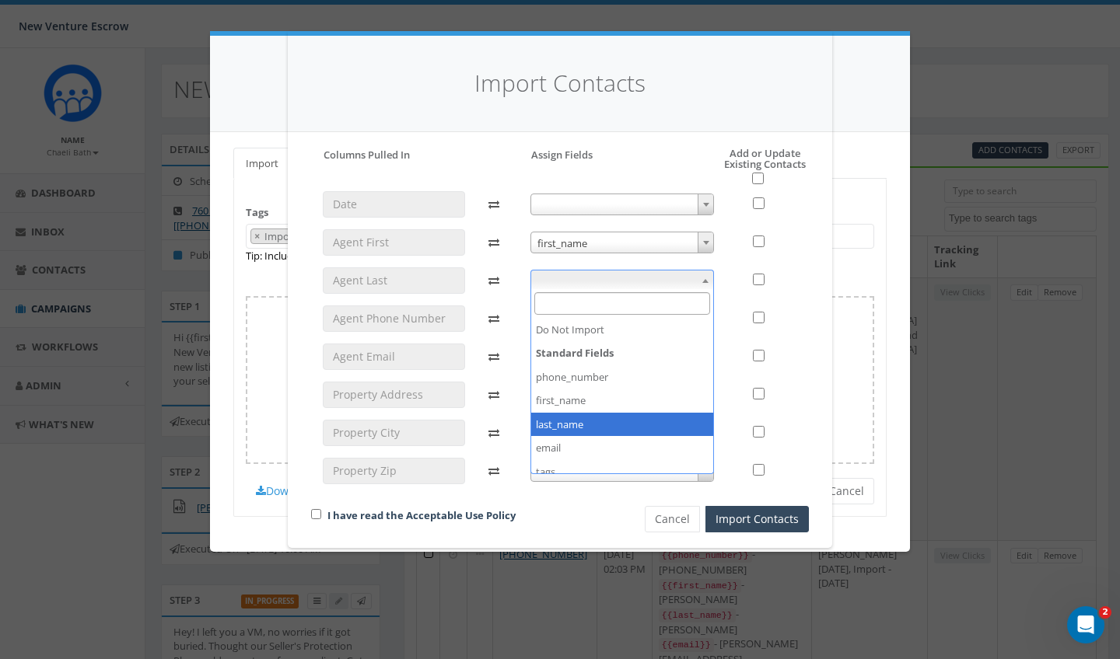
select select "last_name"
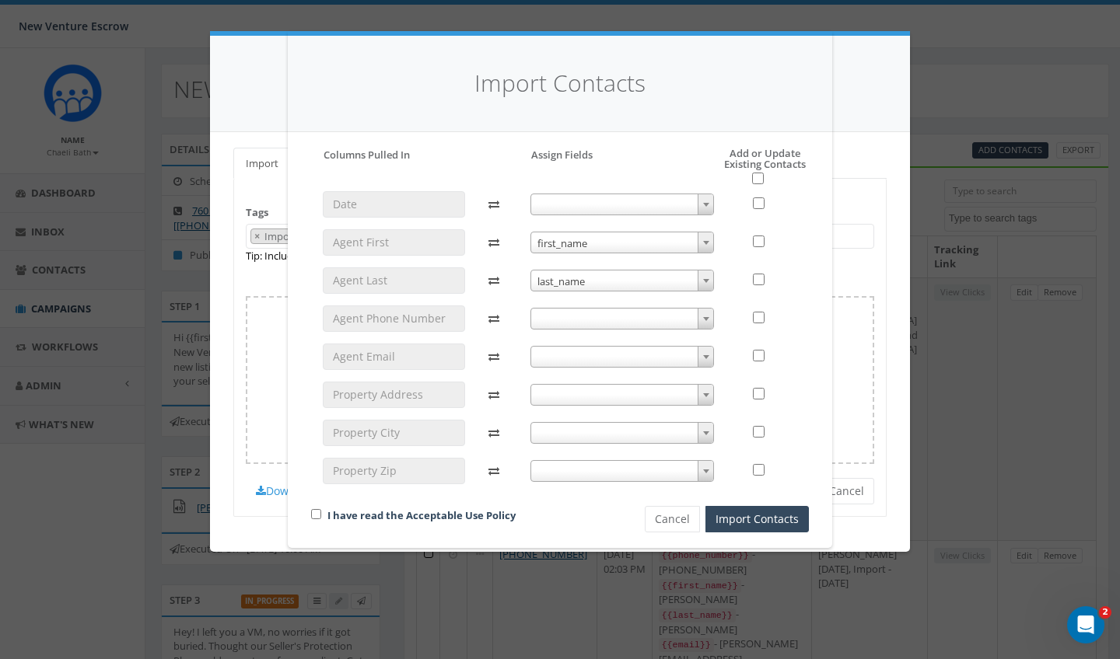
click at [548, 327] on div "first_name first_name last_name last_name" at bounding box center [623, 344] width 208 height 307
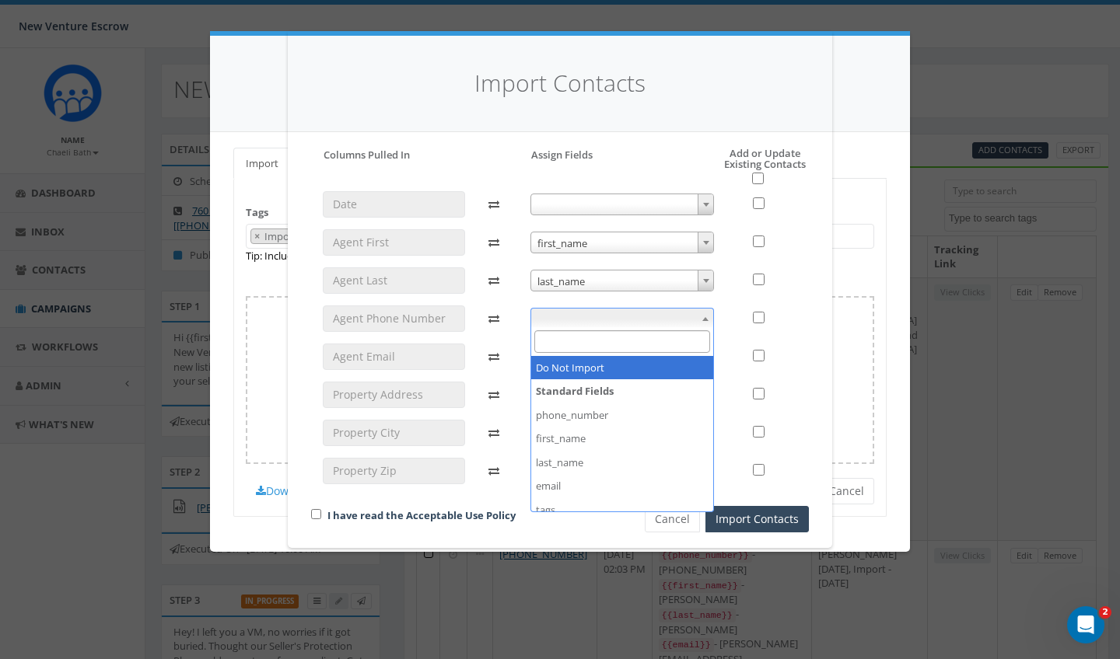
click at [548, 326] on span at bounding box center [622, 319] width 184 height 22
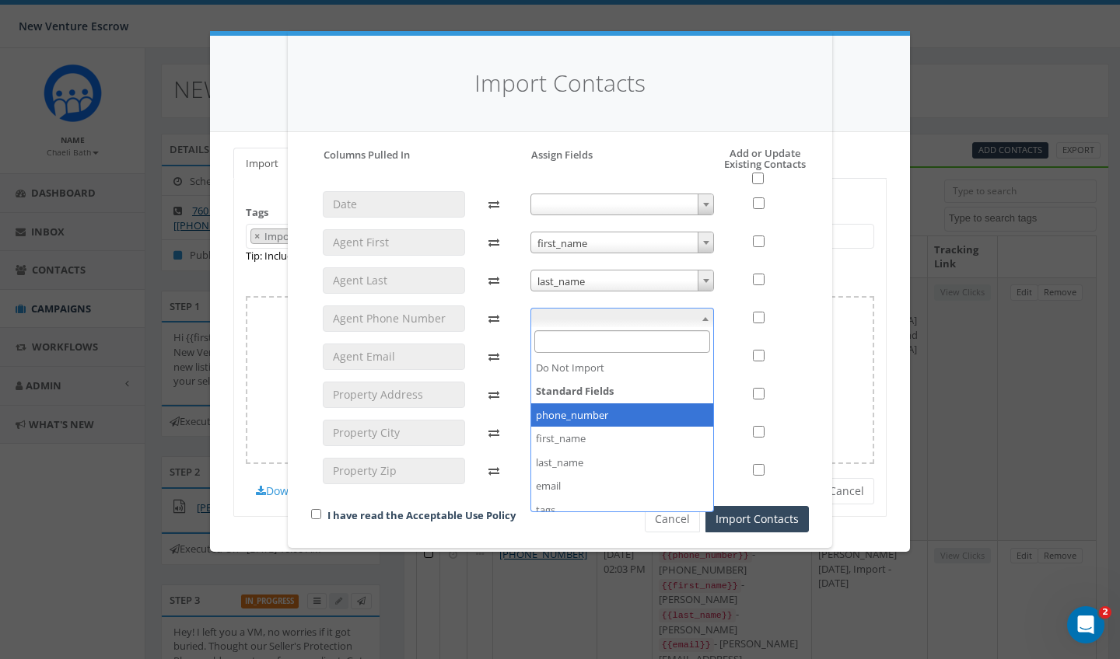
select select "phone_number"
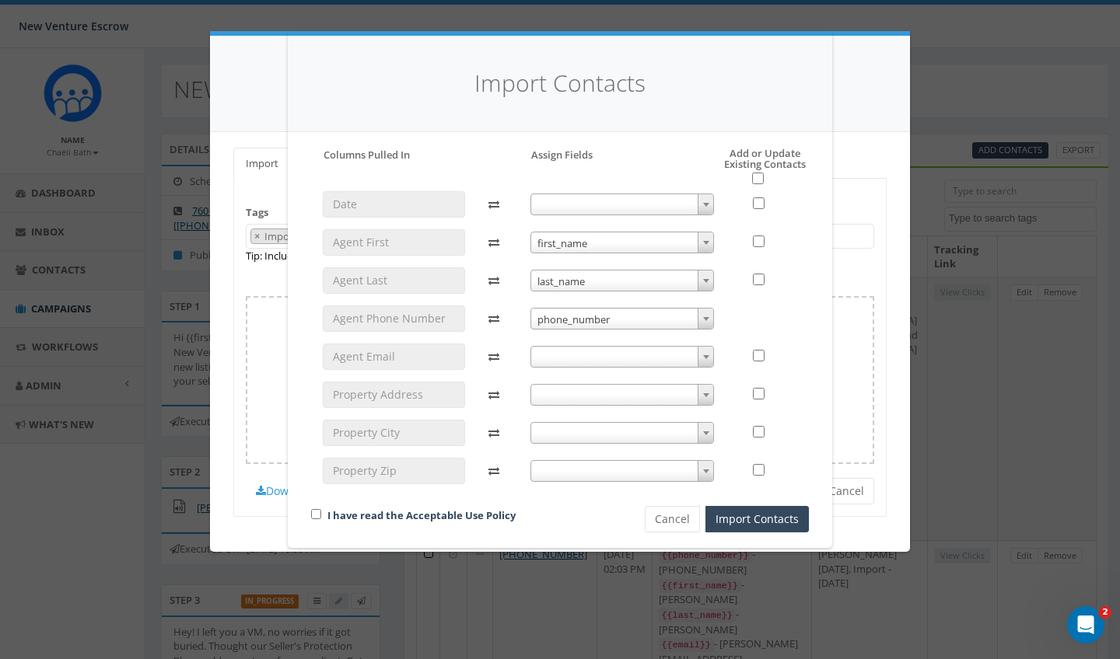
click at [554, 363] on span at bounding box center [622, 357] width 184 height 22
click at [554, 354] on span "phone_number" at bounding box center [622, 358] width 183 height 22
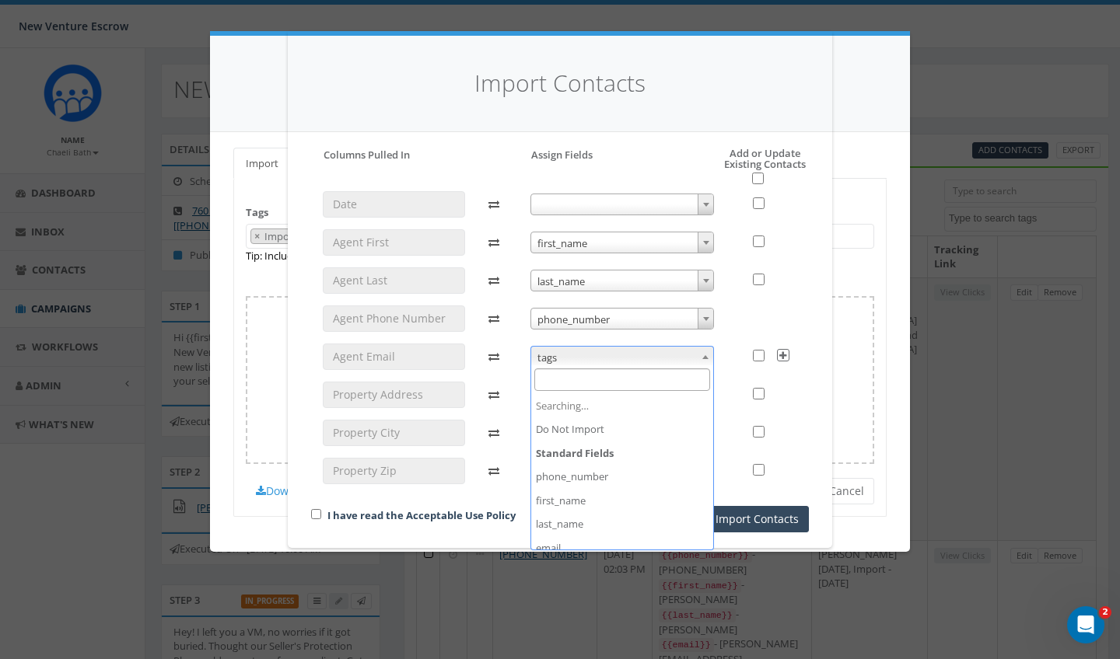
click at [553, 360] on span "tags" at bounding box center [622, 358] width 183 height 22
select select "email"
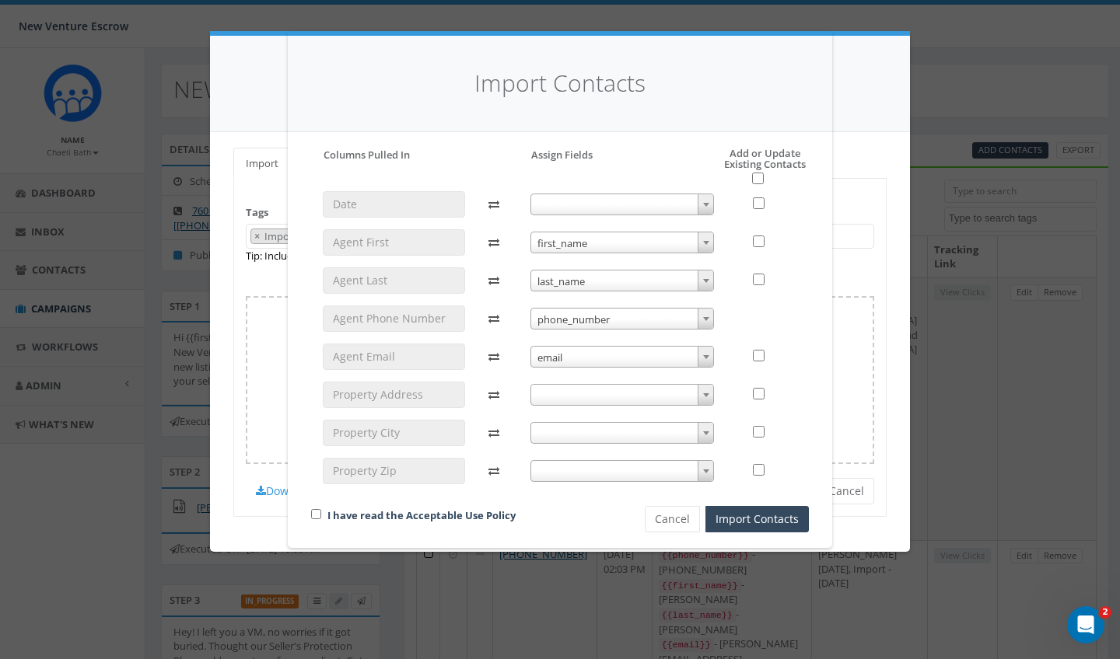
click at [751, 176] on h5 "Add or Update Existing Contacts" at bounding box center [749, 166] width 120 height 37
click at [760, 178] on input "checkbox" at bounding box center [758, 179] width 12 height 12
checkbox input "true"
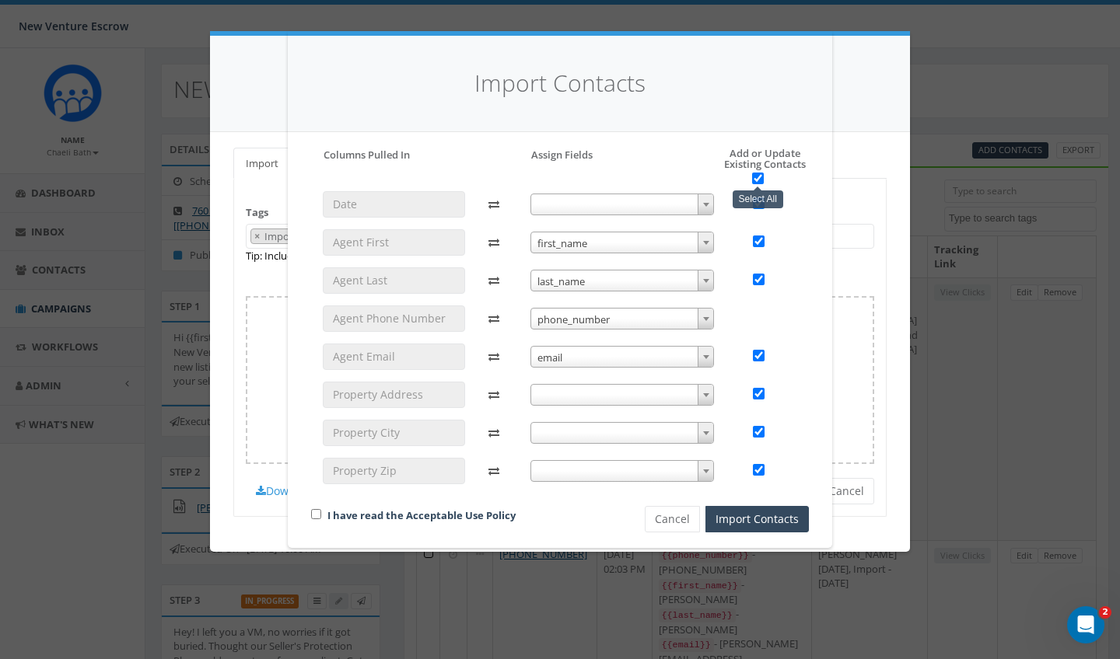
checkbox input "true"
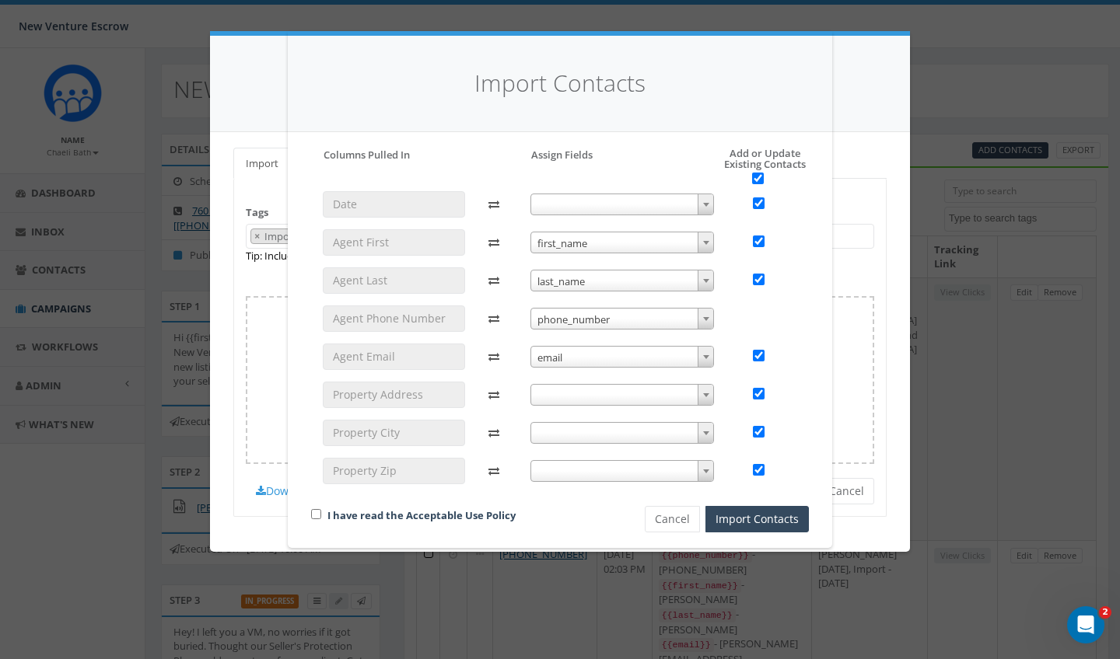
click at [313, 506] on div "I have read the Acceptable Use Policy" at bounding box center [451, 516] width 304 height 21
click at [314, 509] on input "checkbox" at bounding box center [316, 514] width 10 height 10
checkbox input "true"
click at [735, 515] on button "Import Contacts" at bounding box center [756, 519] width 103 height 26
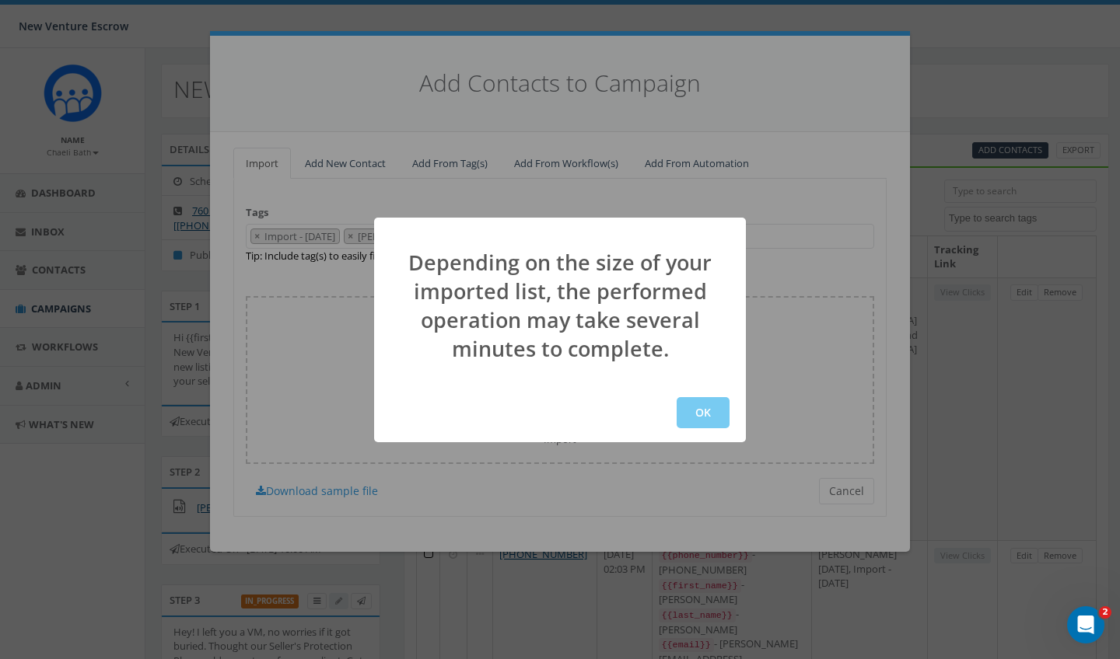
click at [711, 412] on button "OK" at bounding box center [702, 412] width 53 height 31
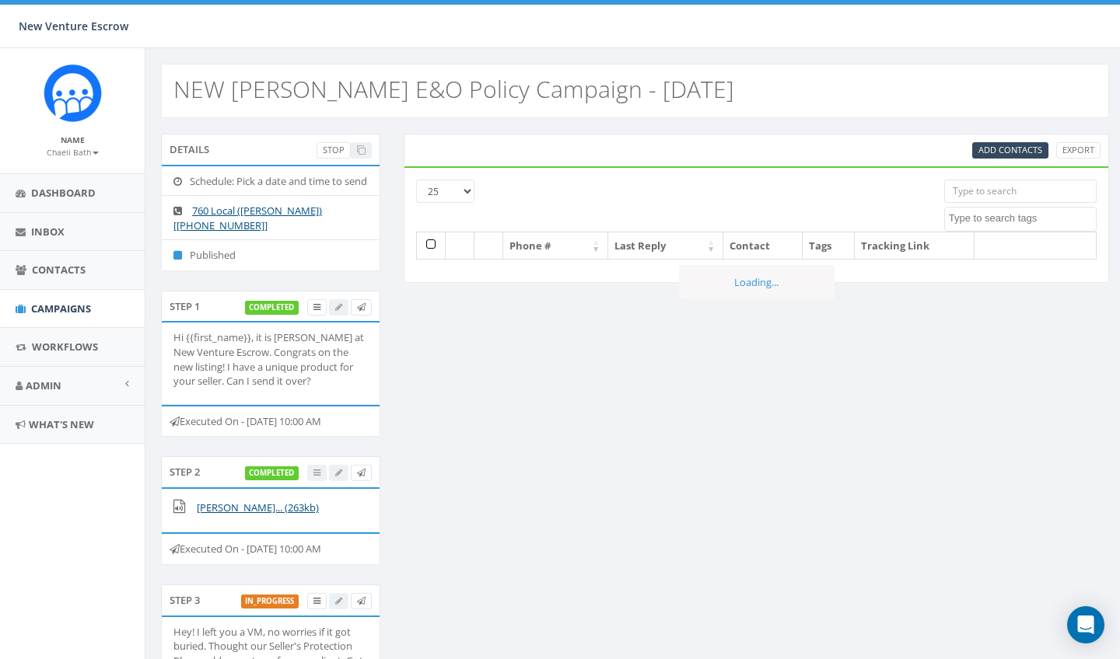
select select
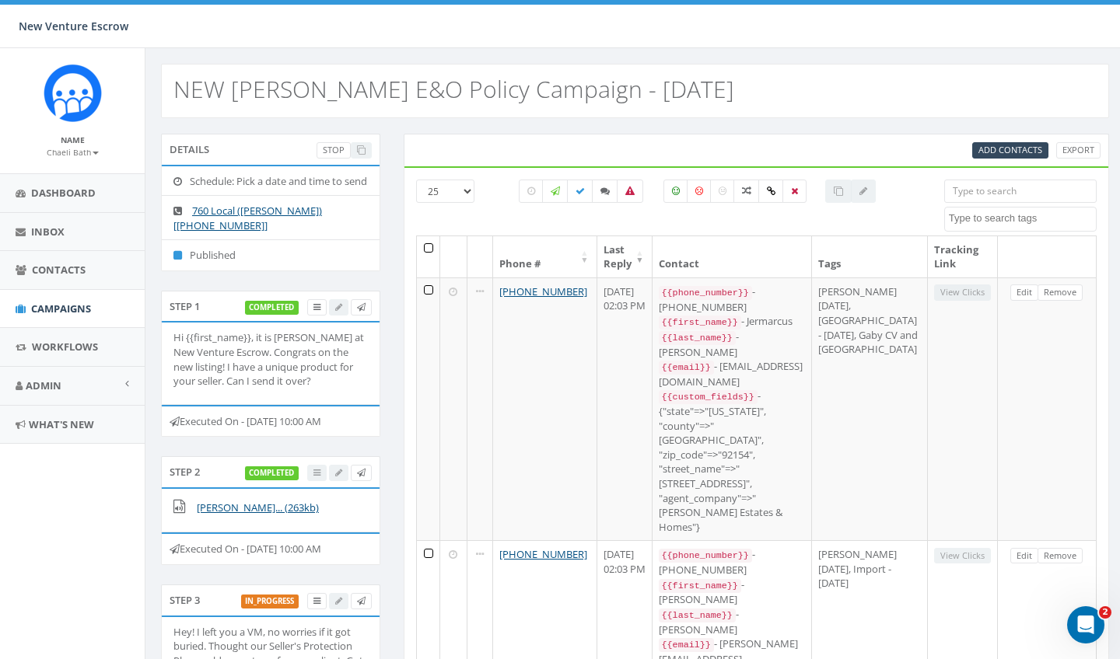
click at [973, 139] on div "Add Contacts Export" at bounding box center [756, 150] width 705 height 33
click at [984, 142] on link "Add Contacts" at bounding box center [1010, 150] width 76 height 16
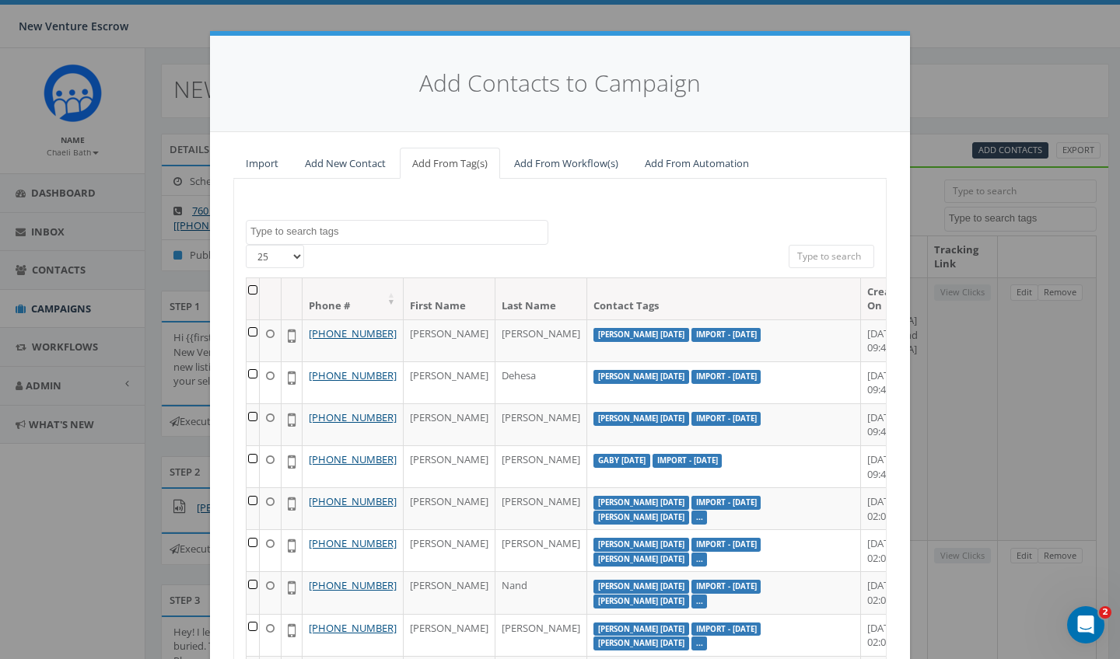
click at [379, 229] on textarea "Search" at bounding box center [398, 232] width 297 height 14
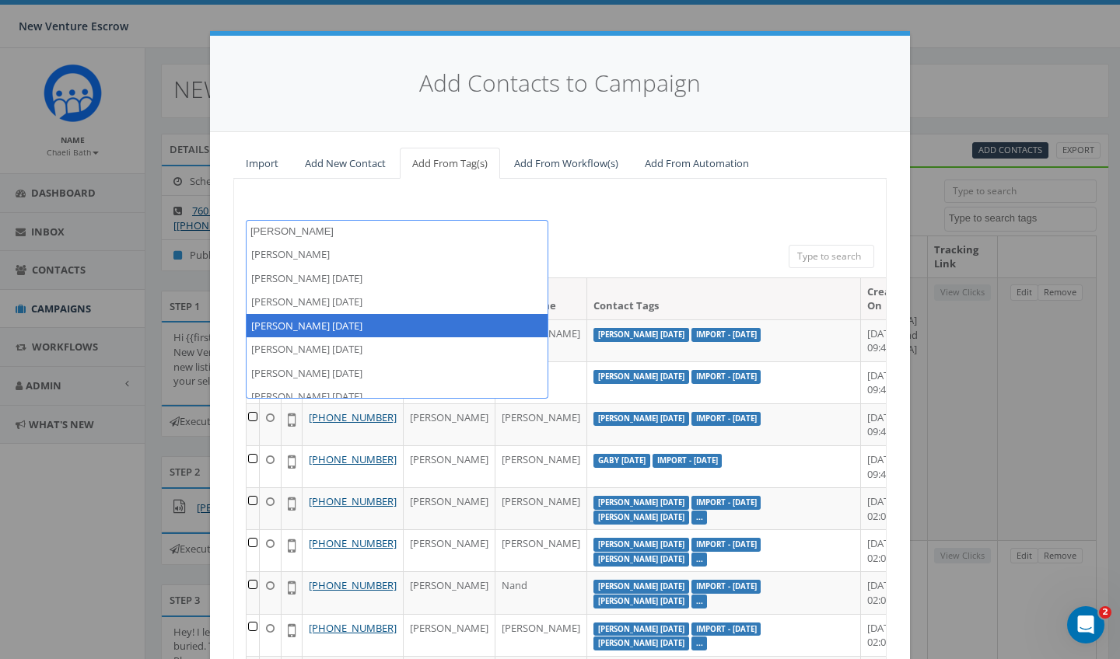
type textarea "Nathan August"
select select "[PERSON_NAME] [DATE]"
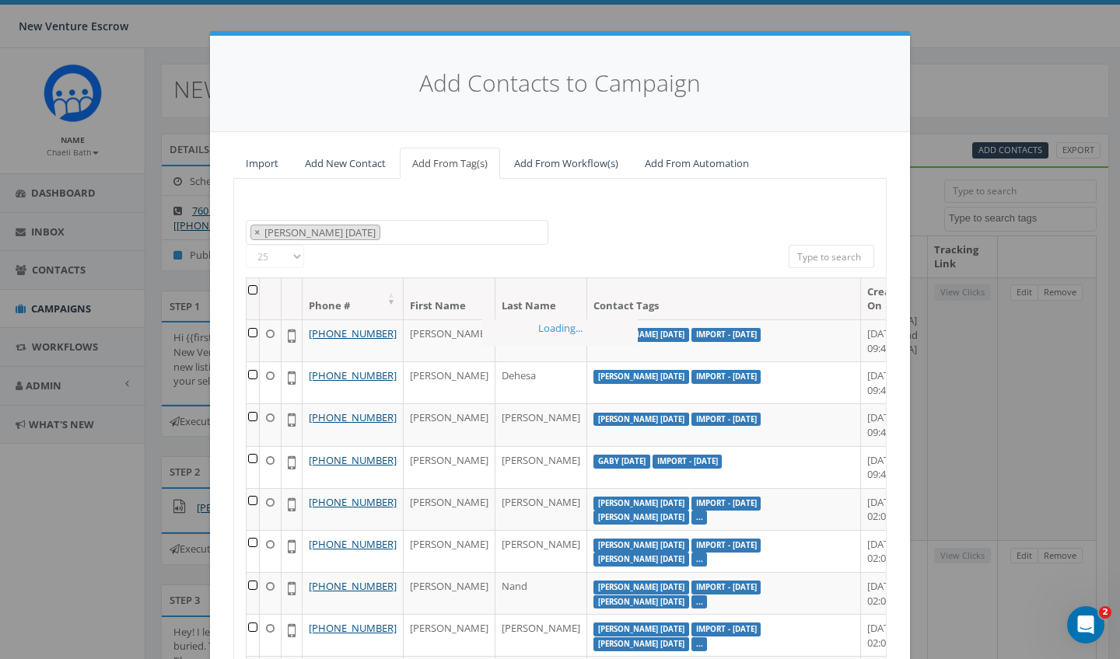
scroll to position [3597, 0]
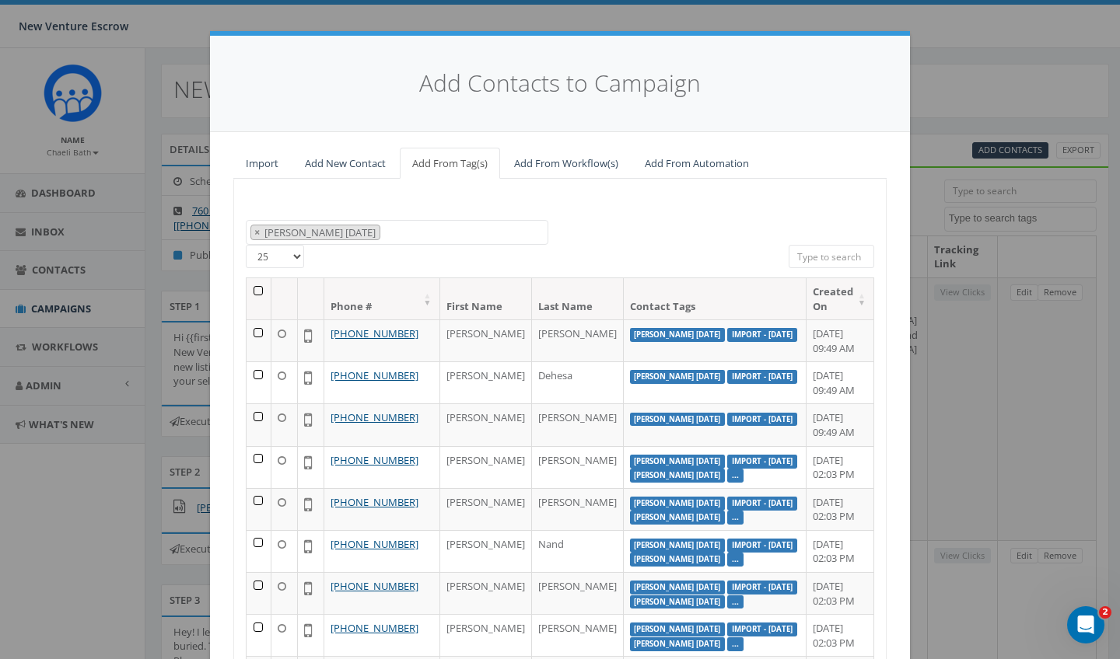
click at [250, 282] on th at bounding box center [258, 298] width 25 height 41
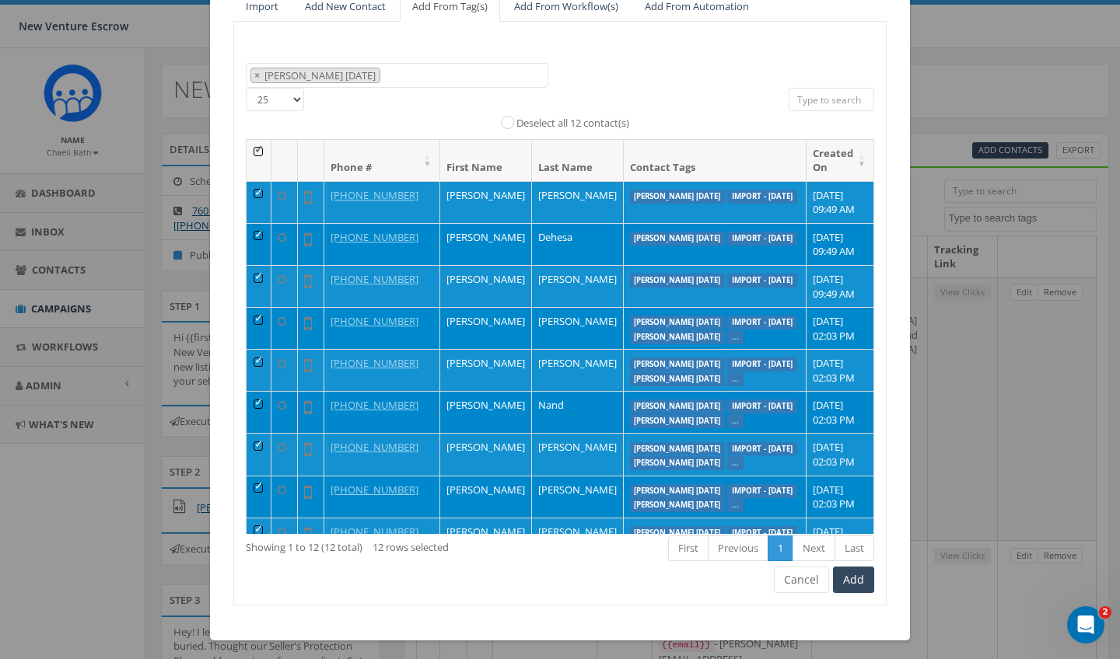
scroll to position [156, 0]
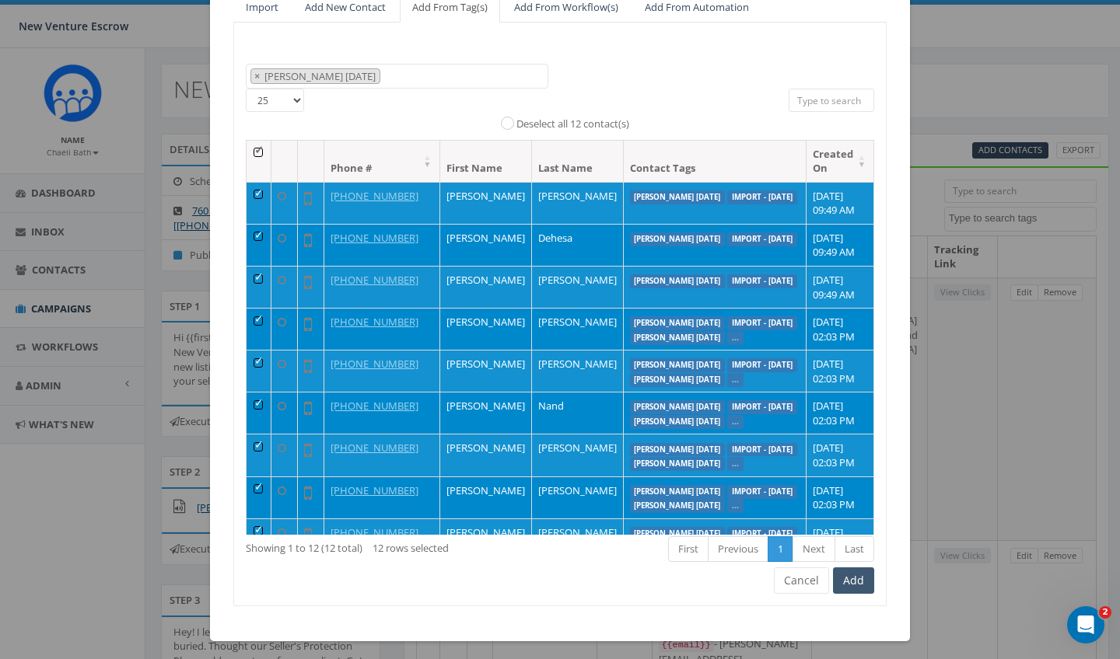
click at [864, 572] on button "Add" at bounding box center [853, 581] width 41 height 26
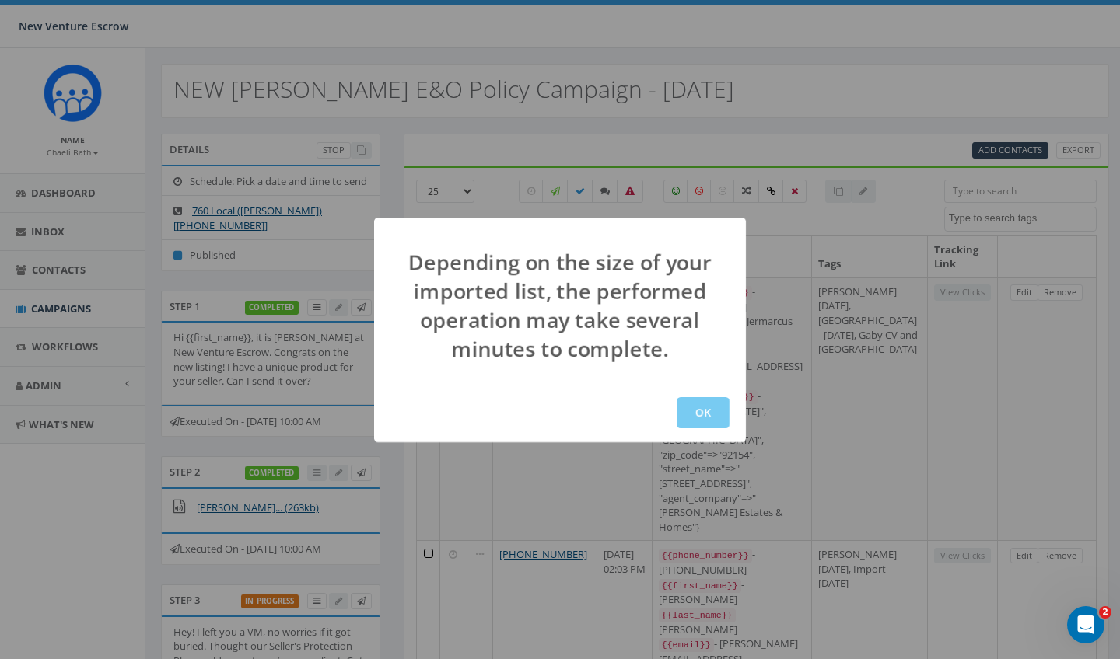
click at [695, 407] on button "OK" at bounding box center [702, 412] width 53 height 31
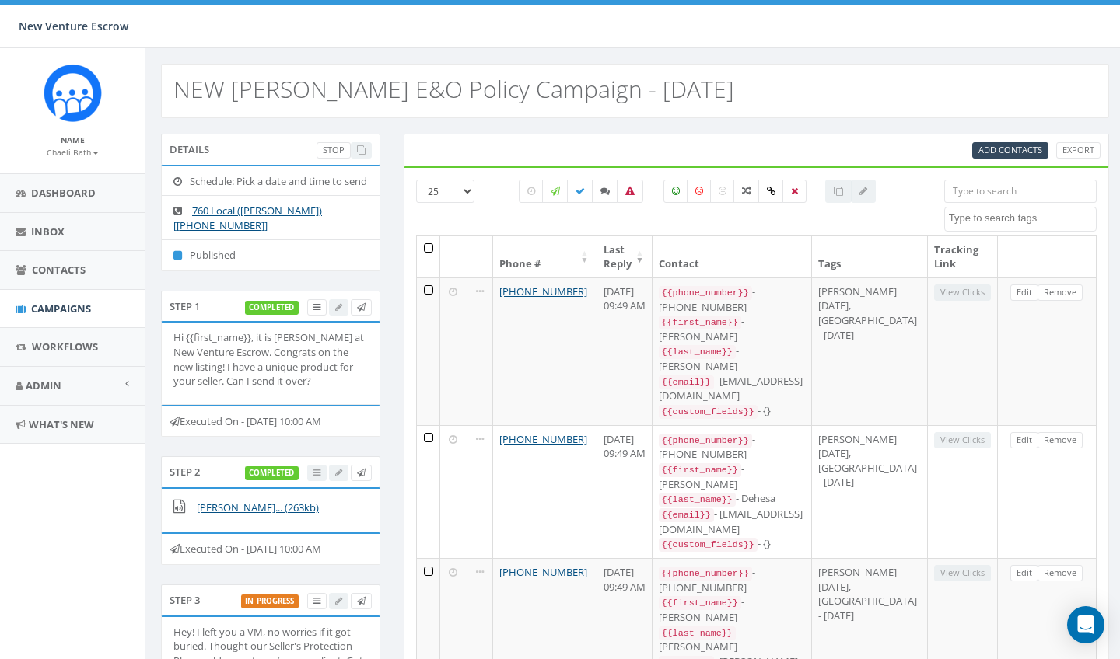
select select
click at [581, 201] on label at bounding box center [580, 191] width 26 height 23
checkbox input "true"
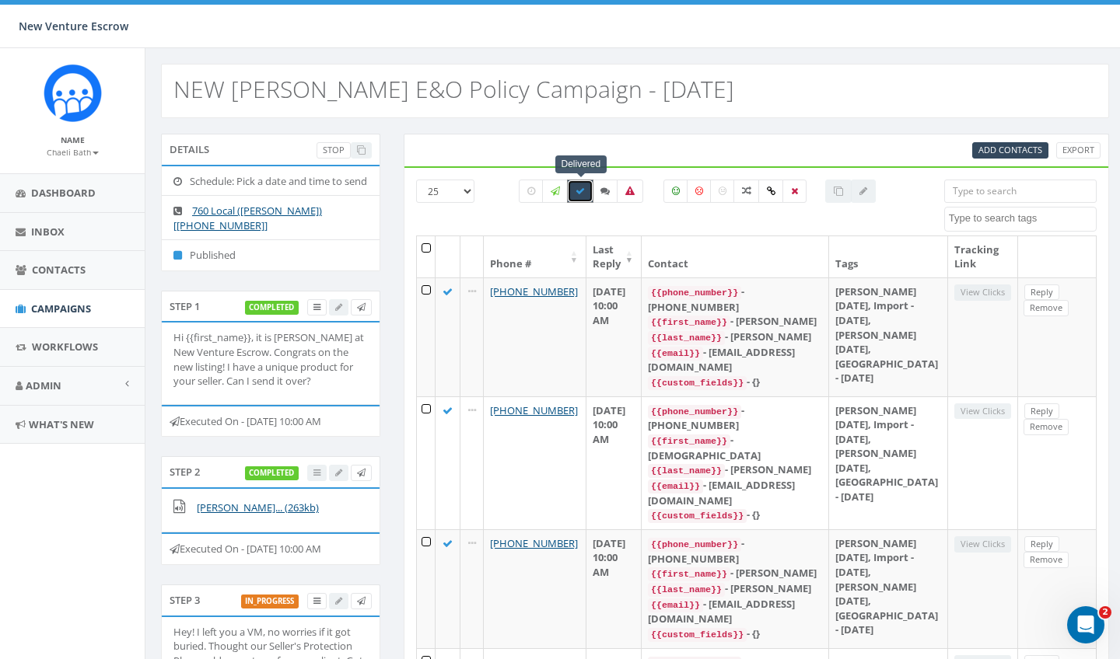
click at [490, 225] on div "Delivered All 0 contact(s) on current page All 362 contact(s) filtered" at bounding box center [697, 208] width 469 height 56
click at [78, 152] on small "Chaeli Bath" at bounding box center [73, 152] width 52 height 11
click at [78, 148] on small "Chaeli Bath" at bounding box center [73, 152] width 52 height 11
click at [72, 193] on span "Dashboard" at bounding box center [63, 193] width 65 height 14
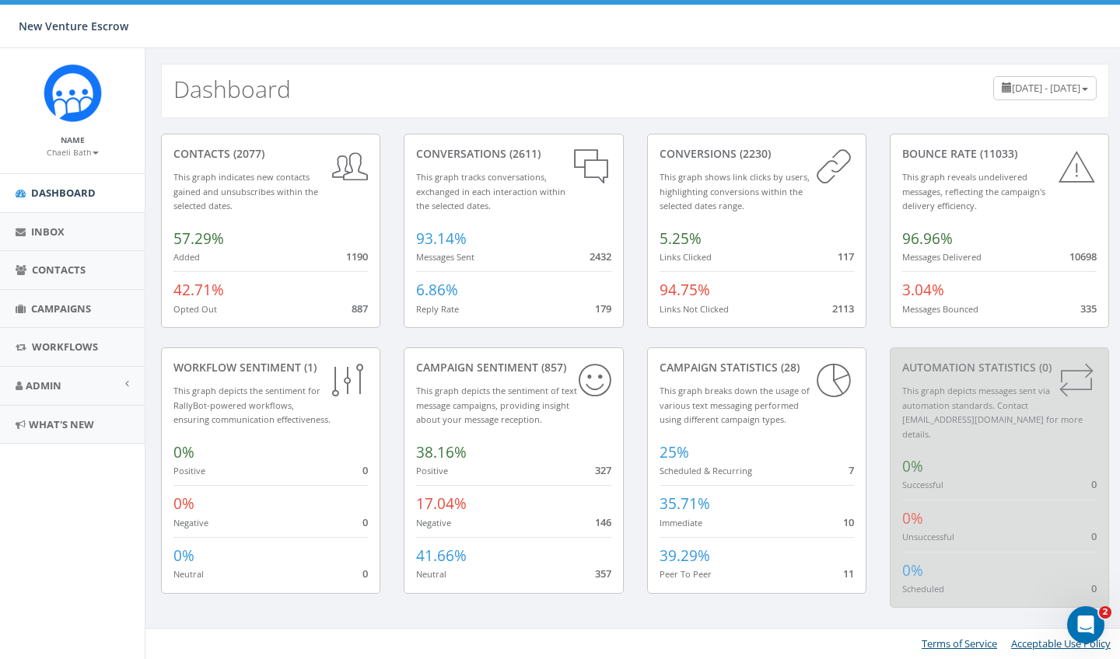
click at [79, 154] on small "Chaeli Bath" at bounding box center [73, 152] width 52 height 11
click at [75, 199] on link "Sign Out" at bounding box center [77, 195] width 123 height 19
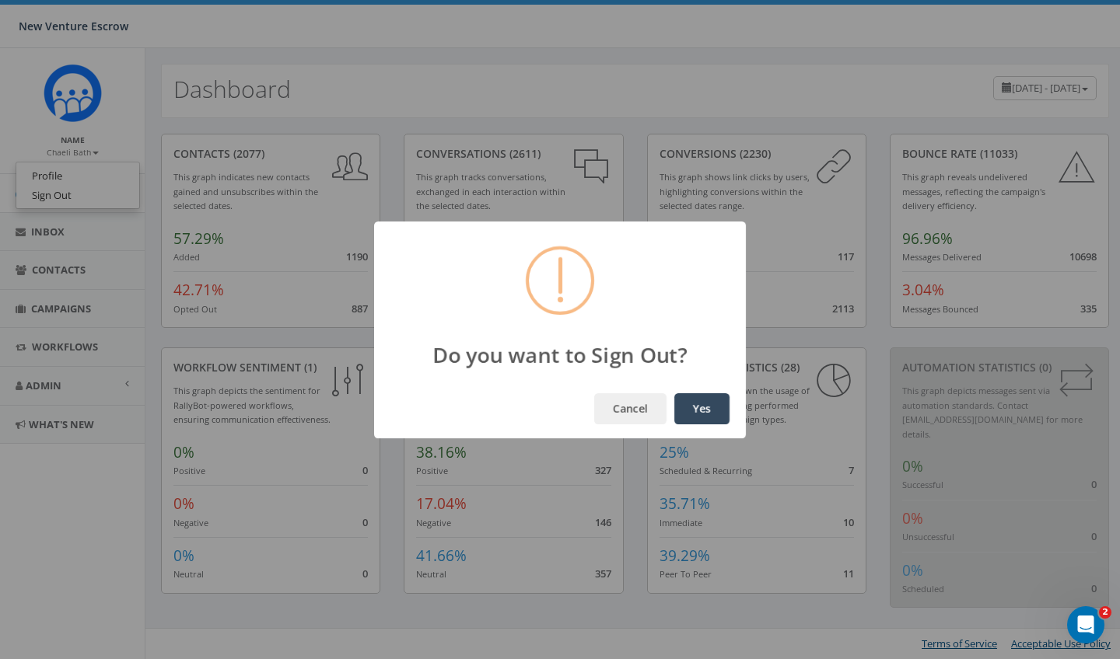
click at [701, 411] on button "Yes" at bounding box center [701, 408] width 55 height 31
